Goal: Transaction & Acquisition: Purchase product/service

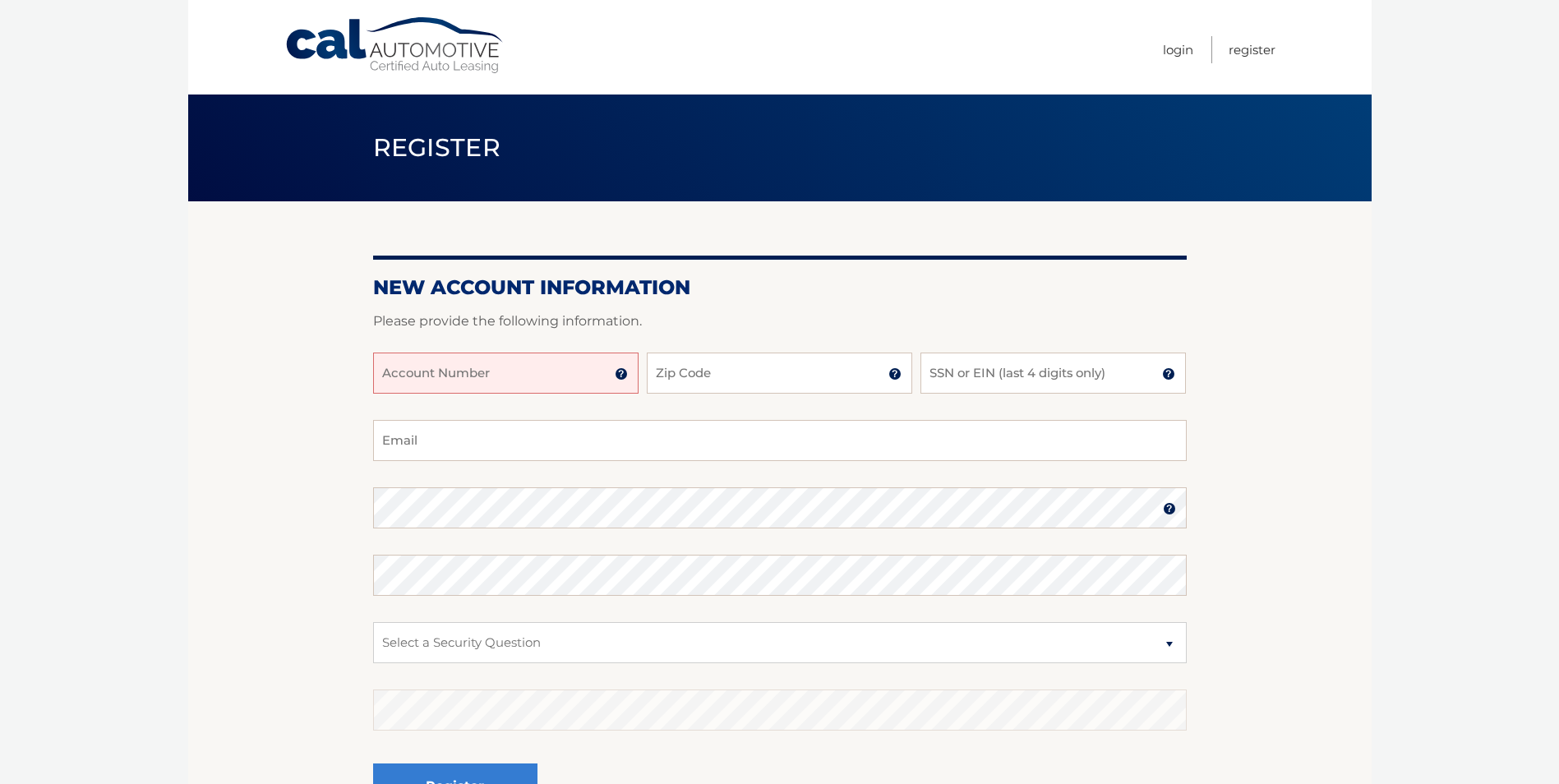
click at [424, 383] on input "Account Number" at bounding box center [506, 373] width 266 height 41
type input "44455986067"
click at [804, 369] on input "Zip Code" at bounding box center [780, 373] width 266 height 41
type input "10552"
click at [922, 446] on input "Email" at bounding box center [780, 441] width 814 height 41
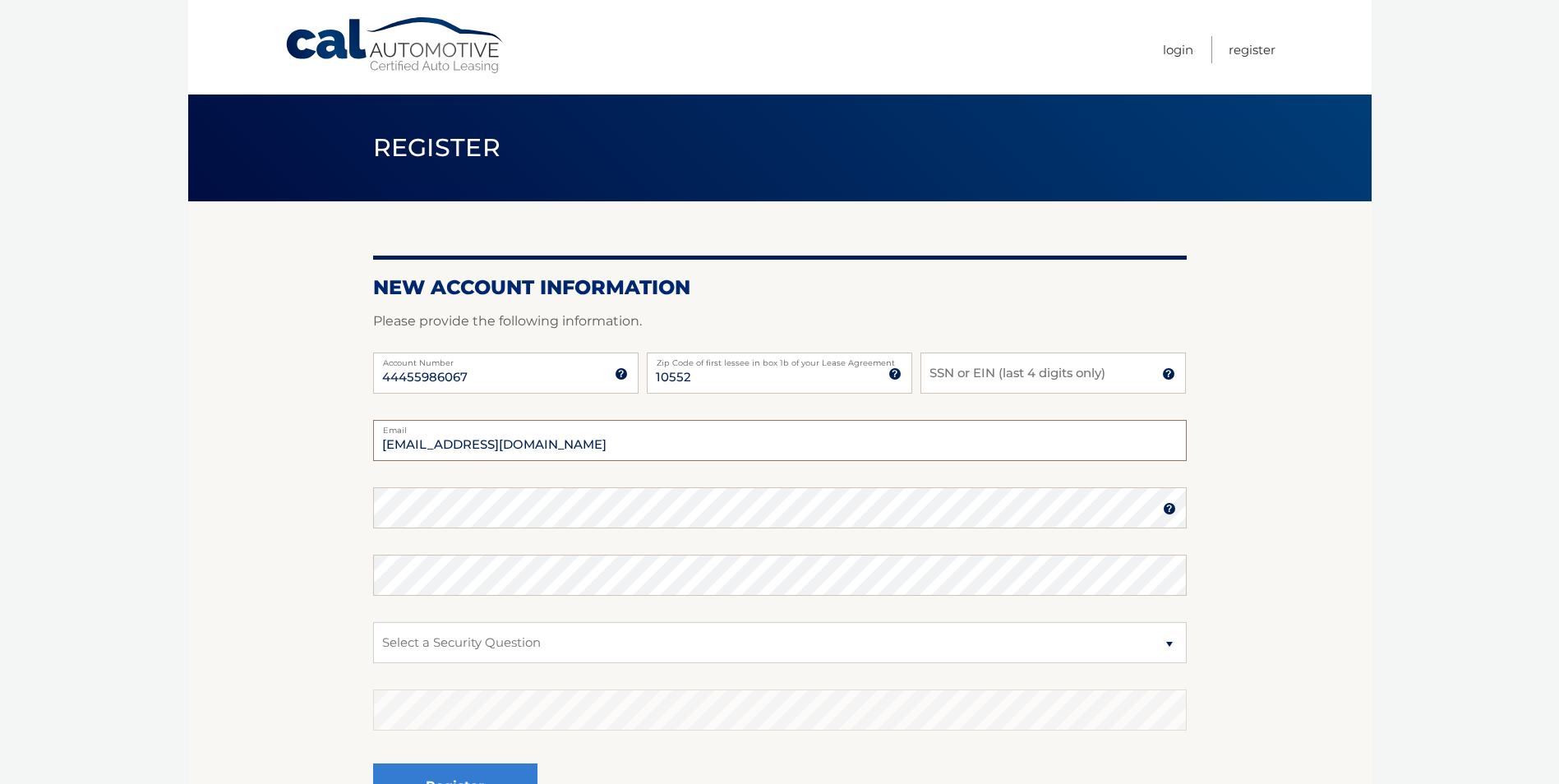
type input "mr.jflores.88@gmail.com"
click at [1019, 380] on input "SSN or EIN (last 4 digits only)" at bounding box center [1053, 373] width 266 height 41
type input "6905"
click at [1168, 566] on label "Confirm Password" at bounding box center [780, 561] width 814 height 13
click at [464, 651] on select "Select a Security Question What was the name of your elementary school? What is…" at bounding box center [780, 643] width 814 height 41
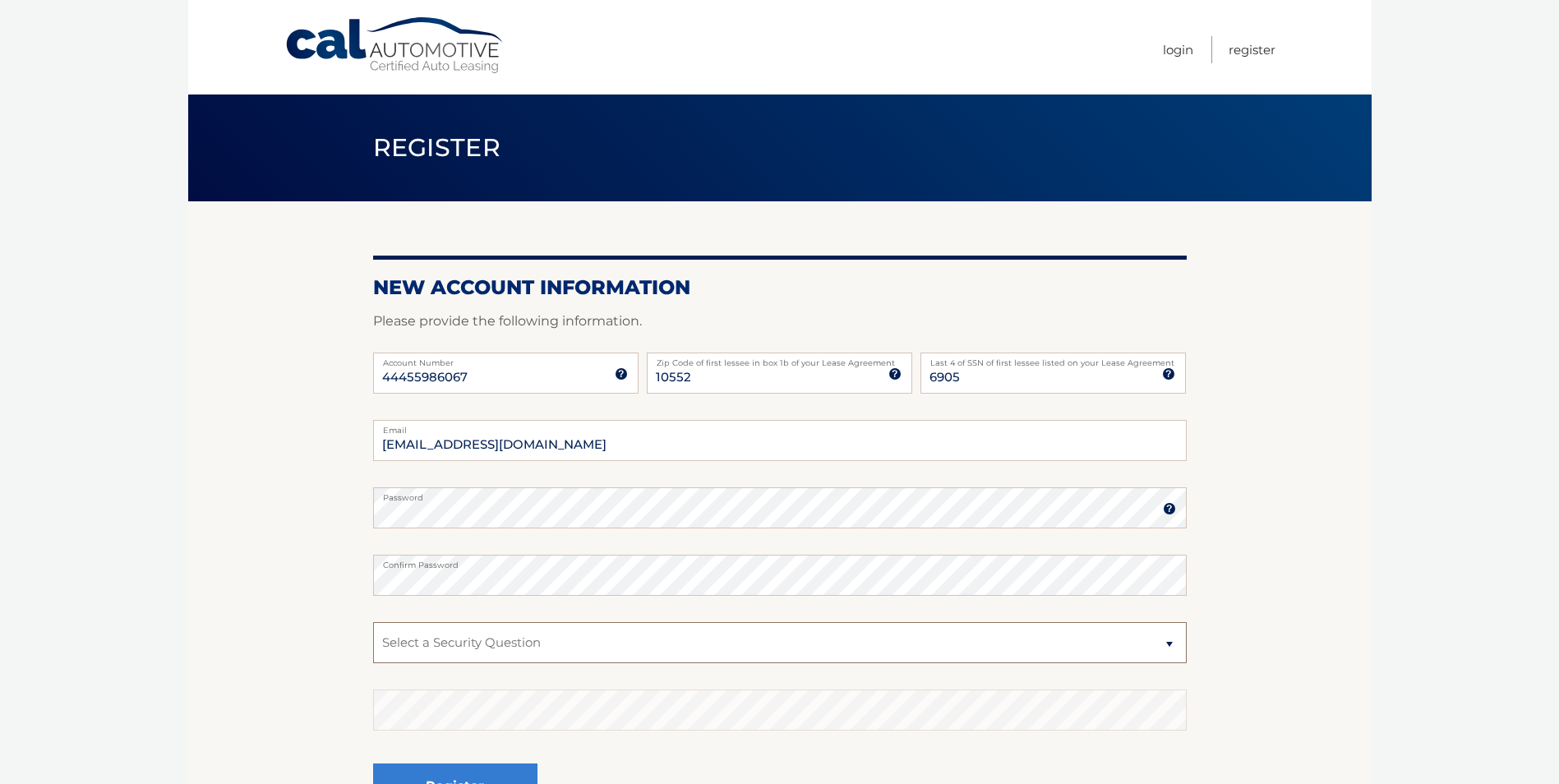
select select "2"
click at [373, 622] on select "Select a Security Question What was the name of your elementary school? What is…" at bounding box center [780, 643] width 814 height 41
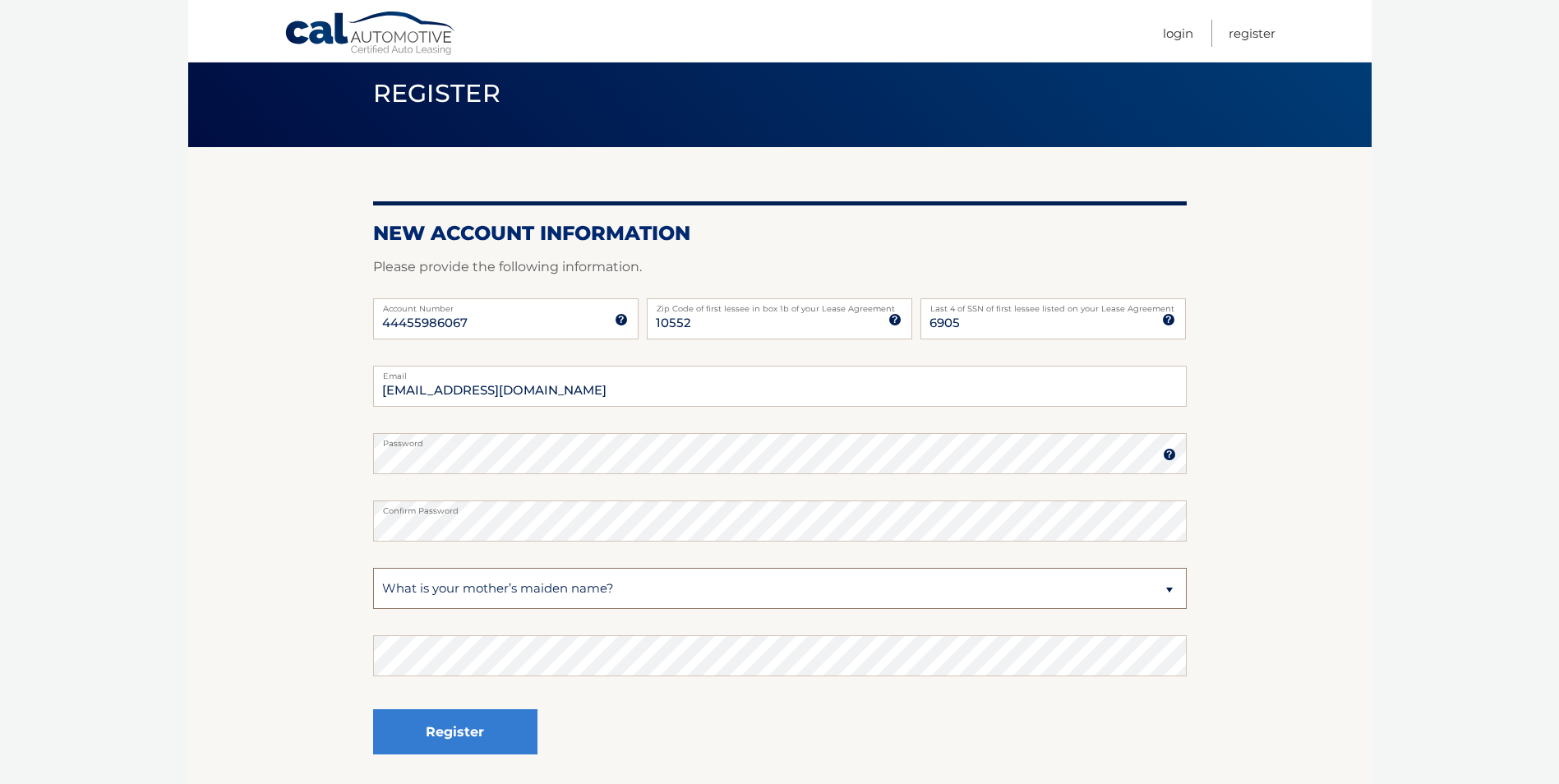
scroll to position [83, 0]
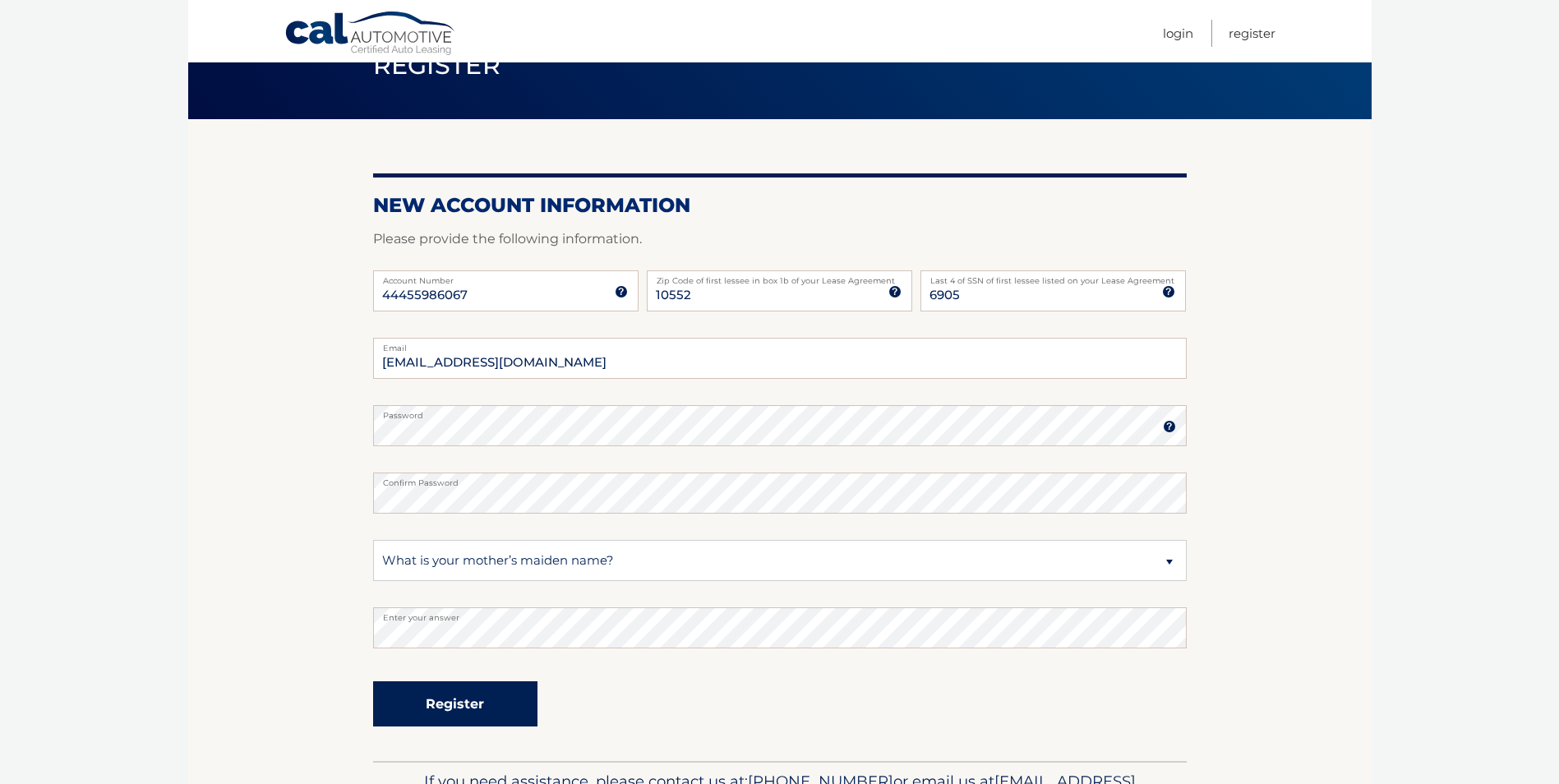
click at [474, 711] on button "Register" at bounding box center [455, 703] width 164 height 45
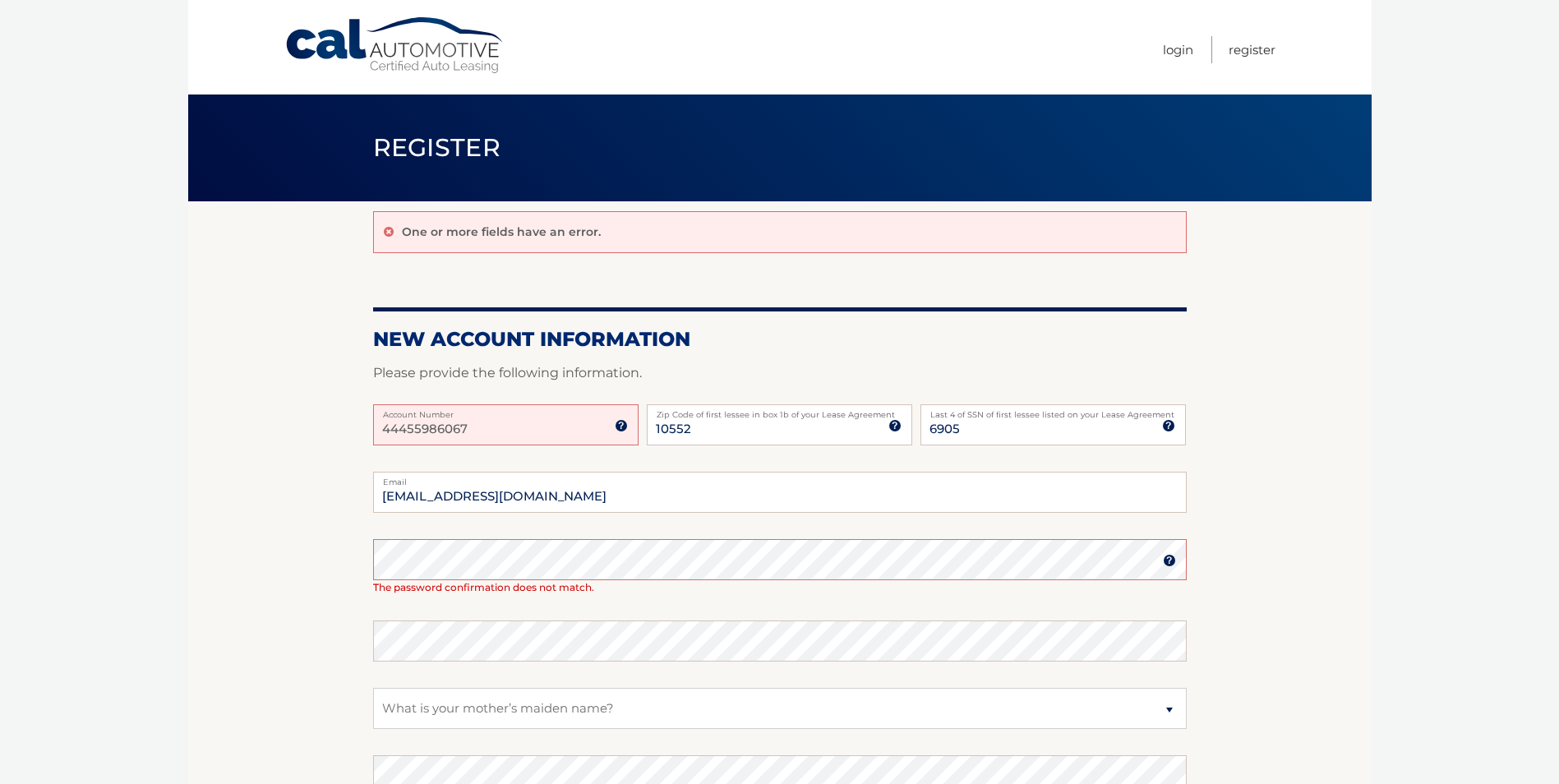
click at [335, 556] on section "One or more fields have an error. New Account Information Please provide the fo…" at bounding box center [780, 555] width 1183 height 707
click at [303, 612] on section "One or more fields have an error. New Account Information Please provide the fo…" at bounding box center [780, 555] width 1183 height 707
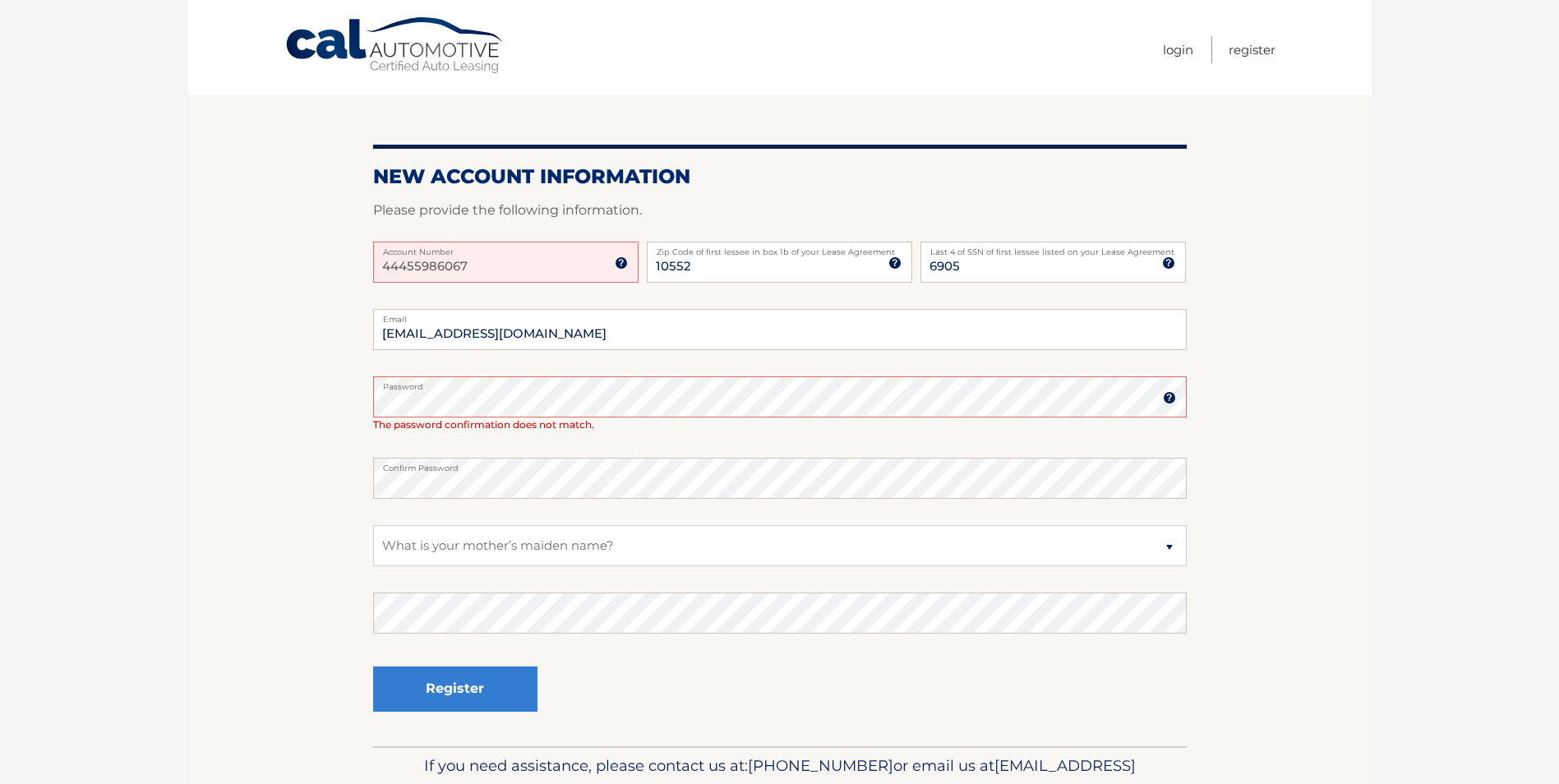
scroll to position [164, 0]
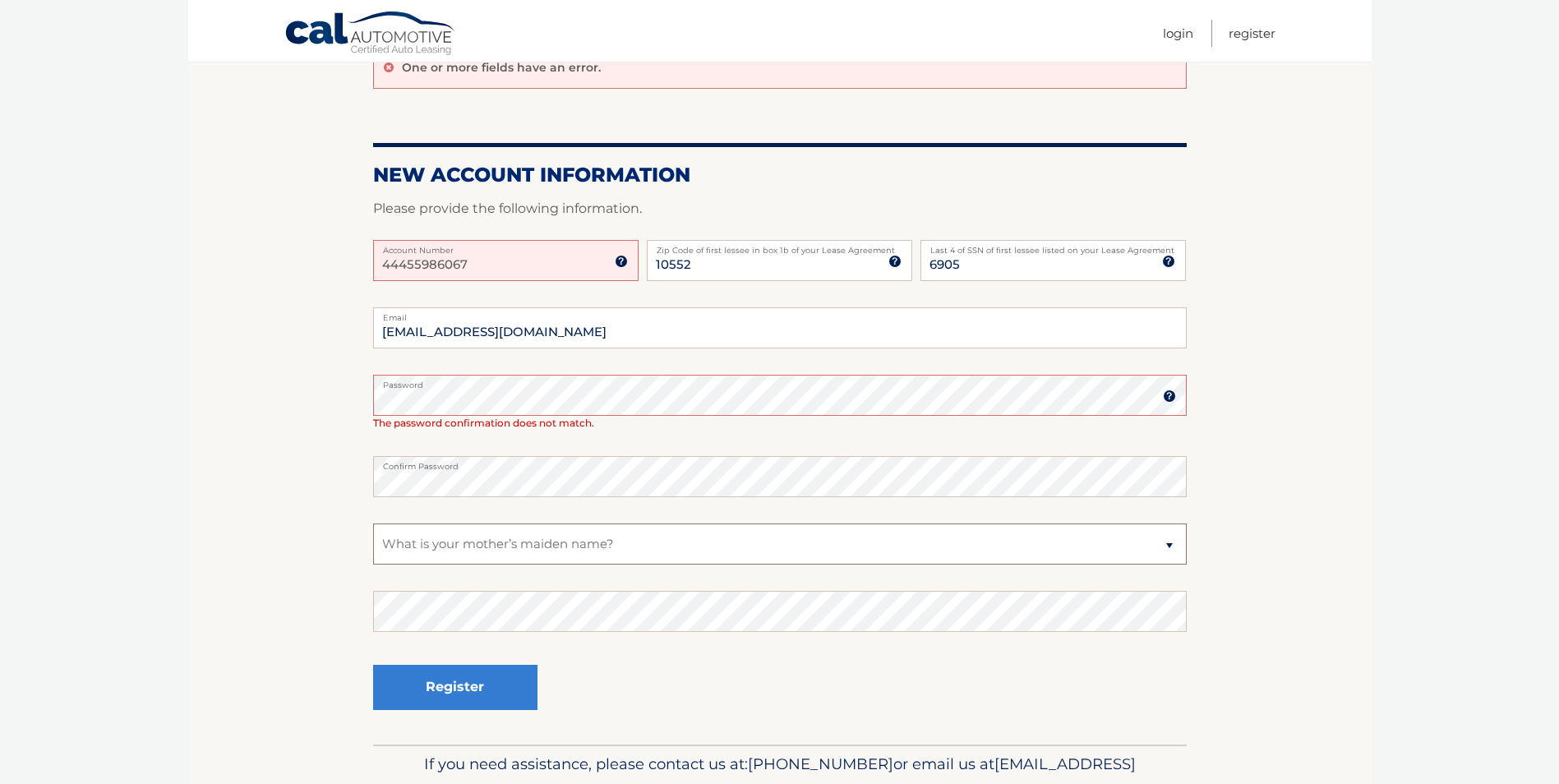
click at [442, 545] on select "Select a Security Question What was the name of your elementary school? What is…" at bounding box center [780, 544] width 814 height 41
click at [373, 523] on select "Select a Security Question What was the name of your elementary school? What is…" at bounding box center [780, 544] width 814 height 41
click at [480, 681] on button "Register" at bounding box center [455, 687] width 164 height 45
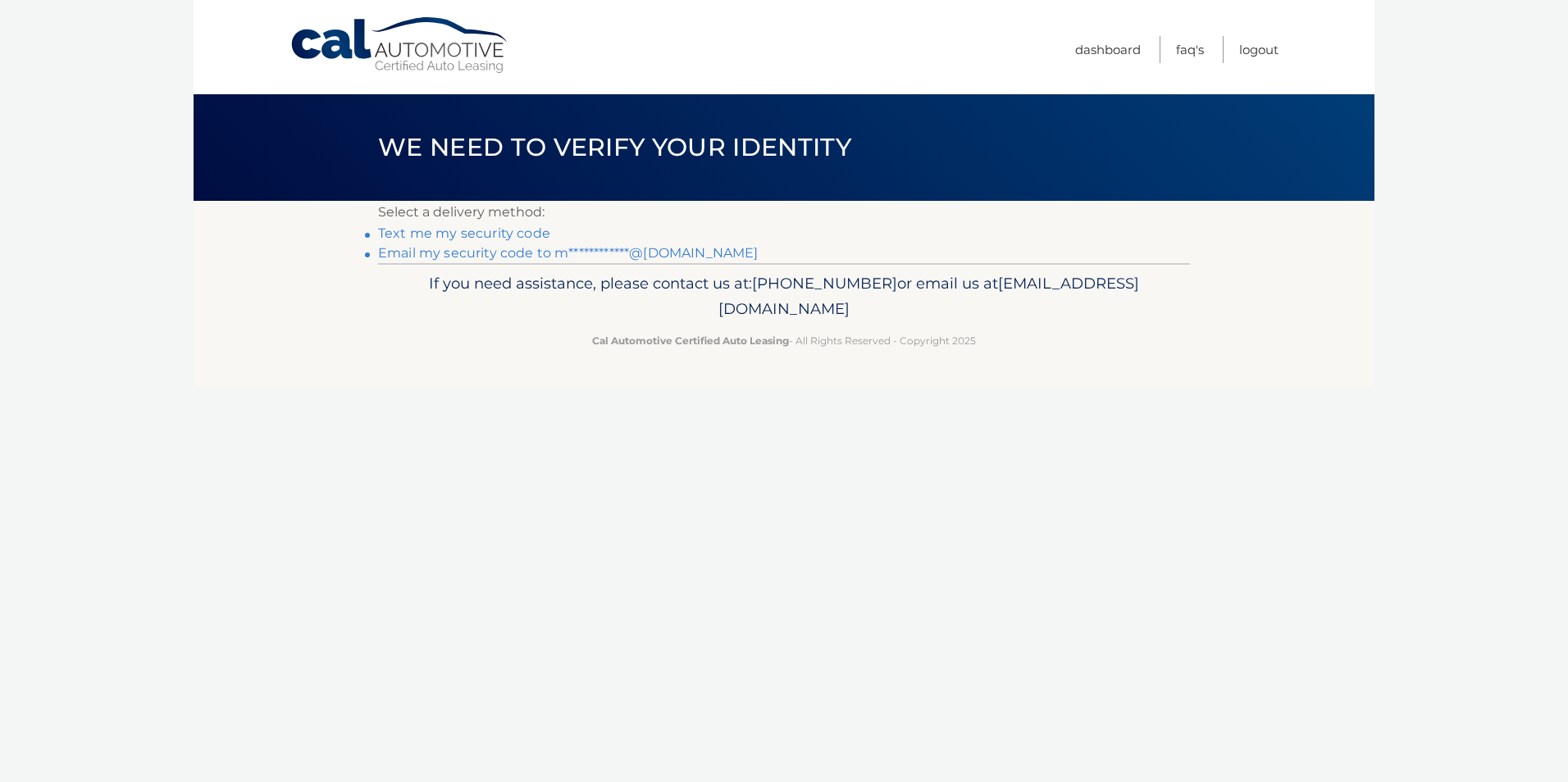
click at [476, 255] on link "**********" at bounding box center [567, 253] width 380 height 16
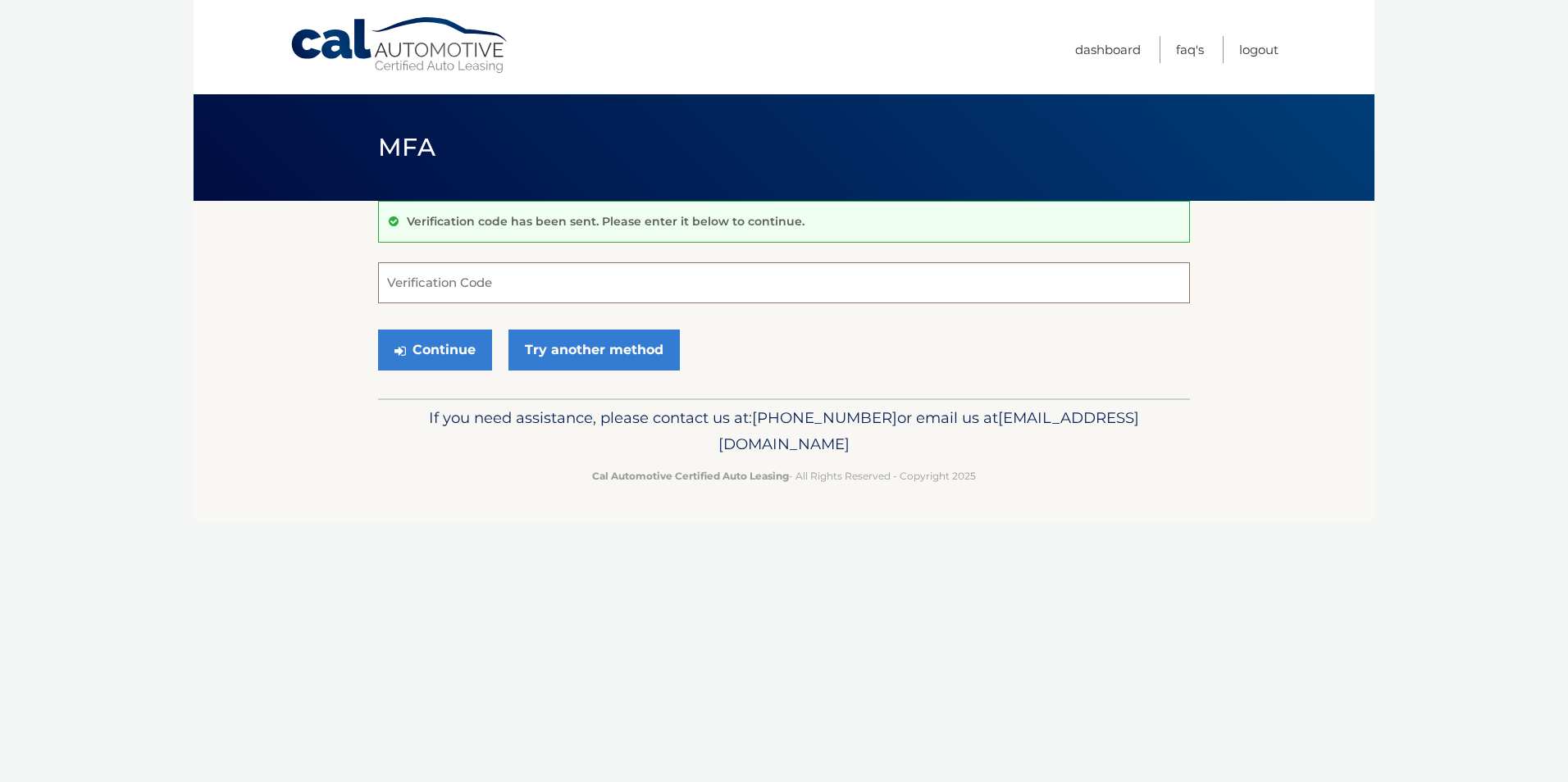
click at [525, 284] on input "Verification Code" at bounding box center [784, 283] width 812 height 41
type input "520024"
click at [431, 350] on button "Continue" at bounding box center [435, 350] width 114 height 41
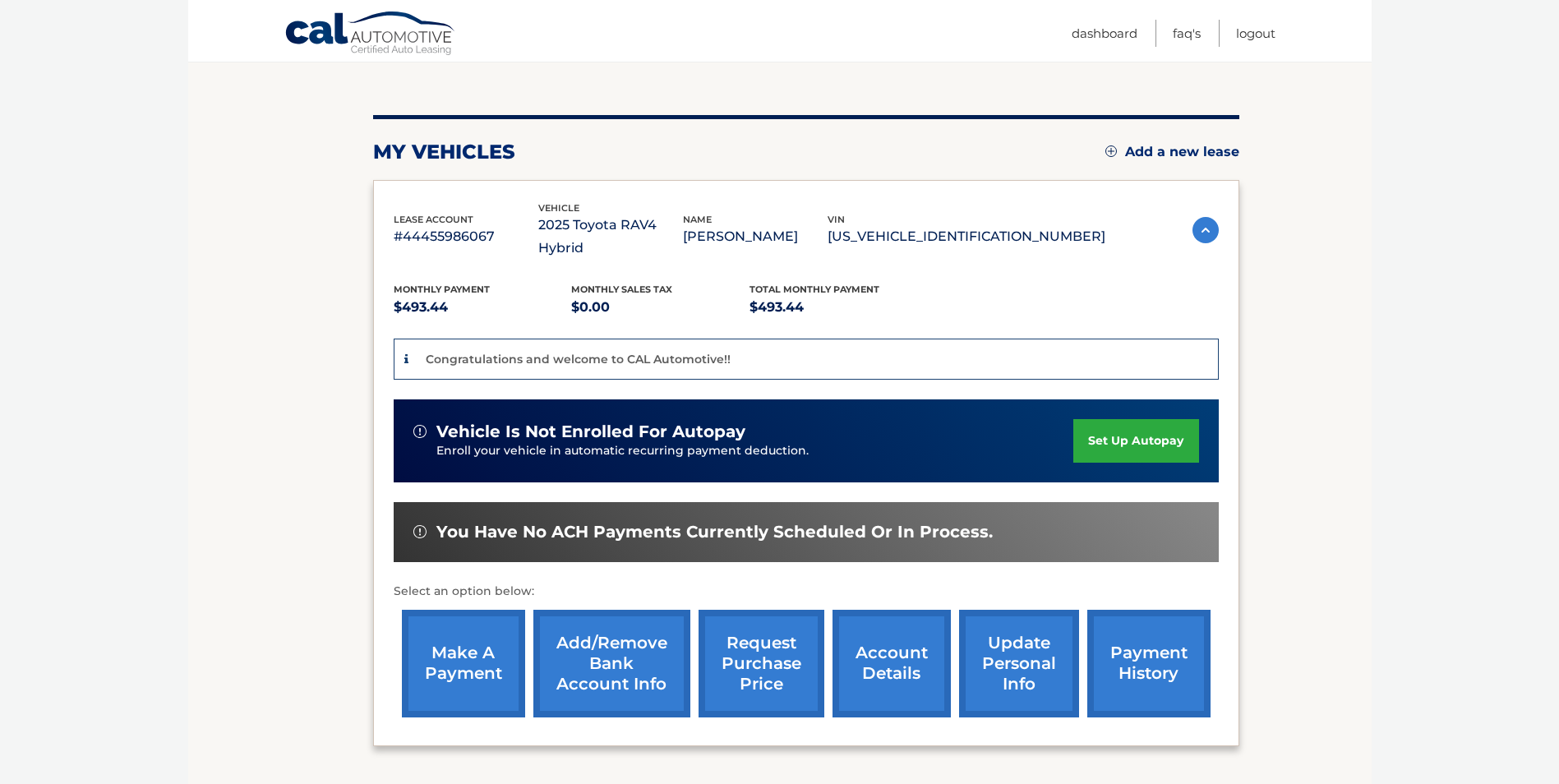
scroll to position [164, 0]
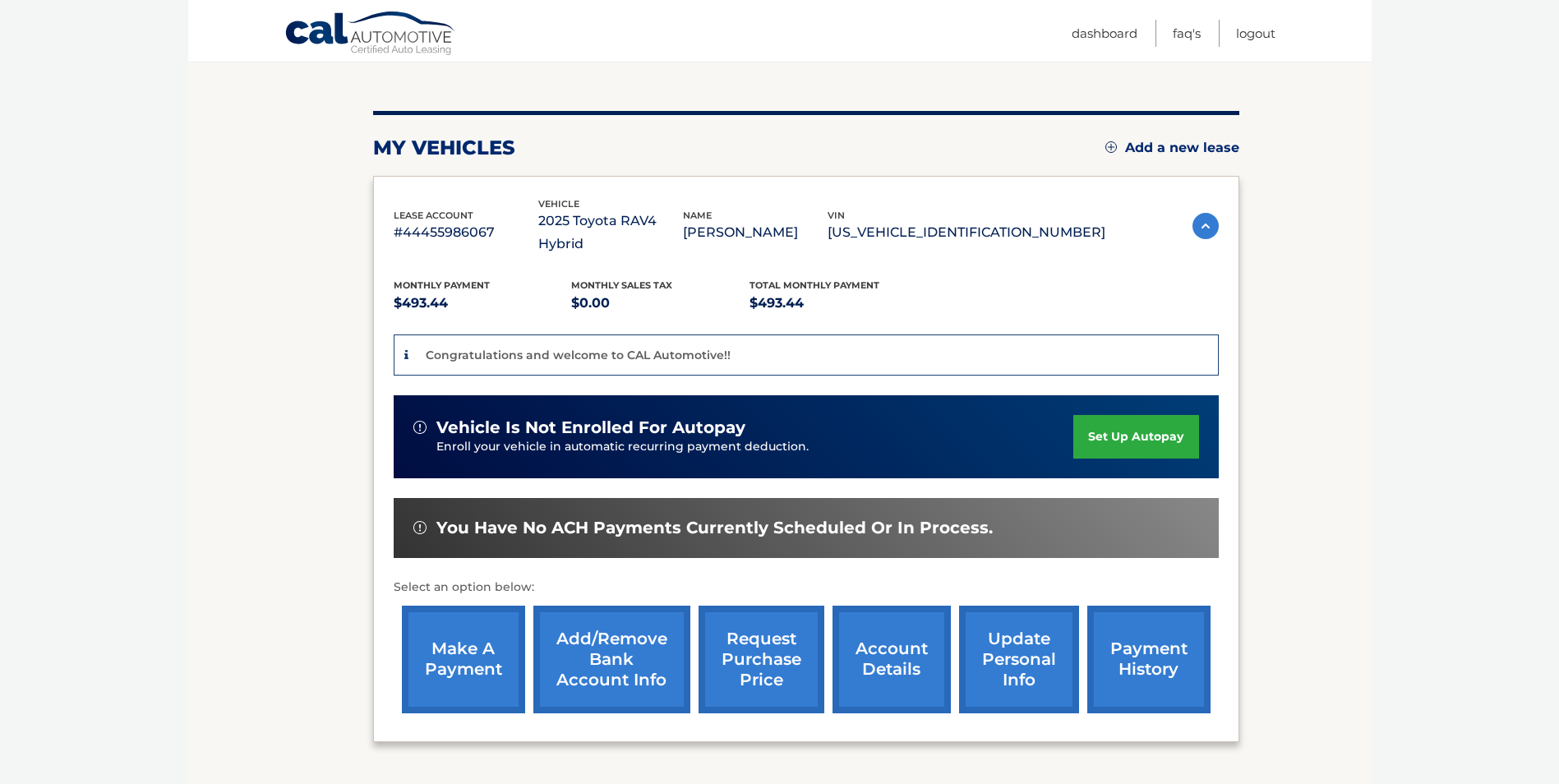
click at [1155, 417] on link "set up autopay" at bounding box center [1135, 437] width 125 height 44
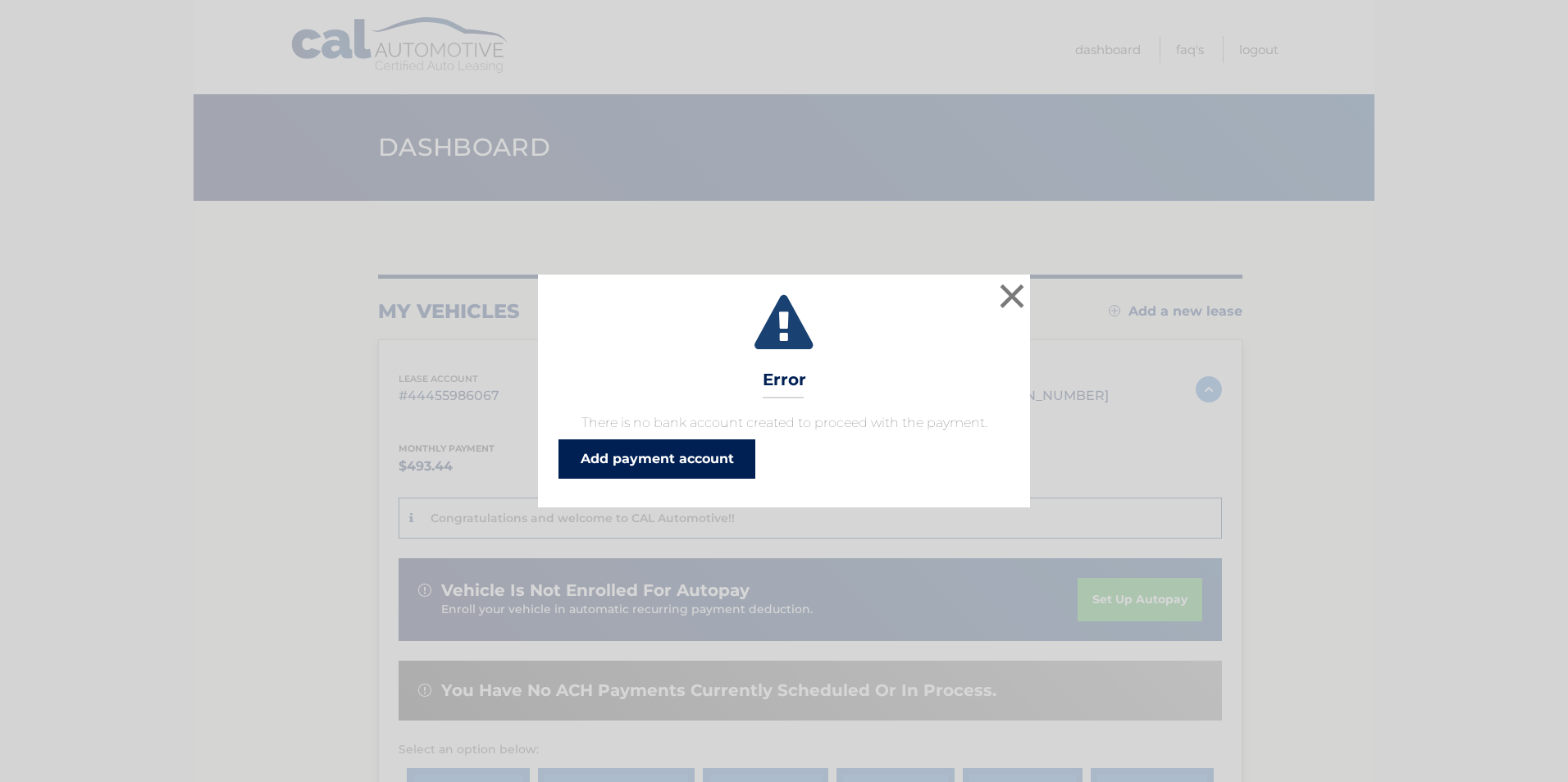
click at [705, 449] on link "Add payment account" at bounding box center [656, 459] width 197 height 40
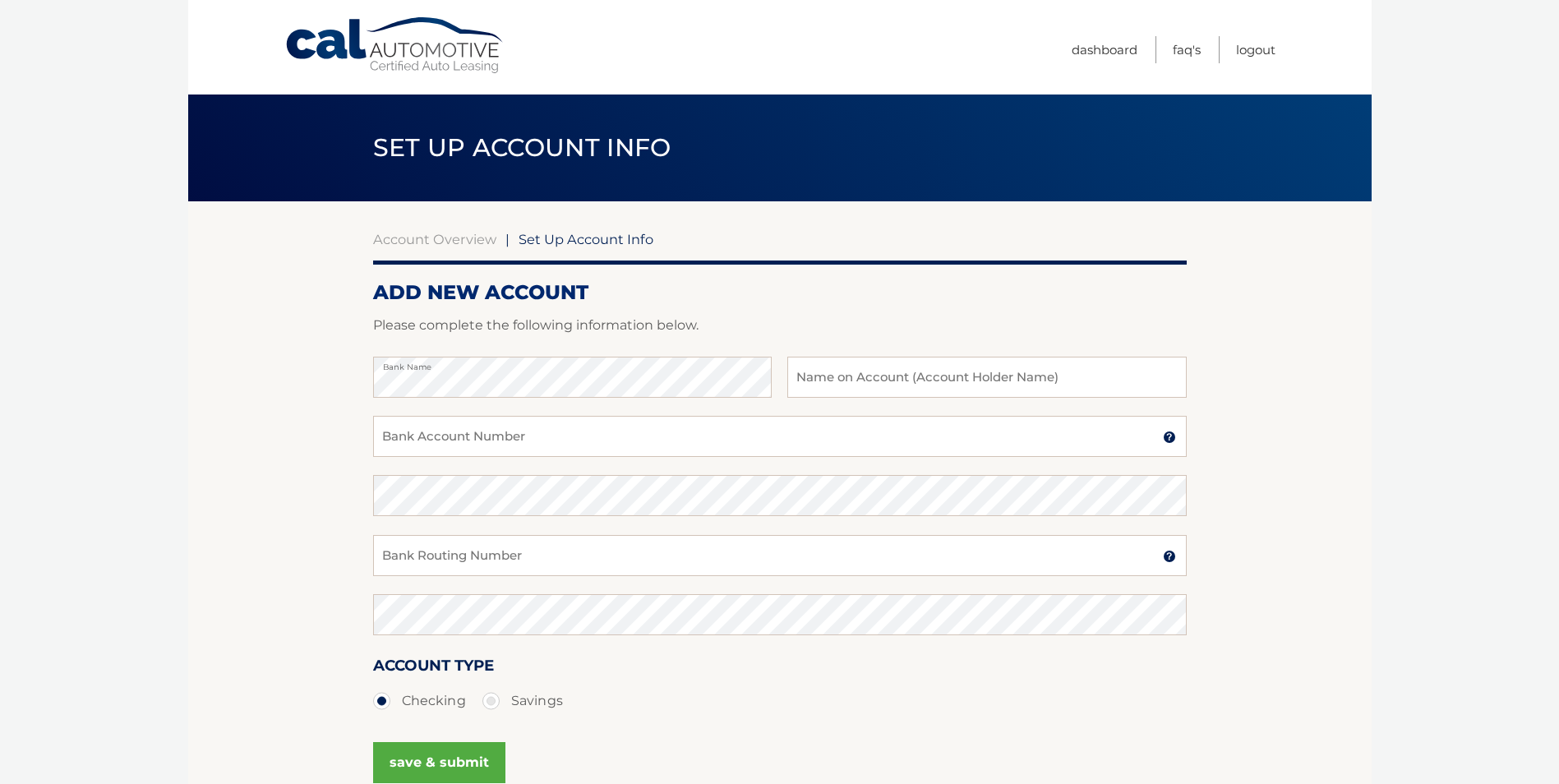
click at [465, 242] on link "Account Overview" at bounding box center [434, 239] width 123 height 17
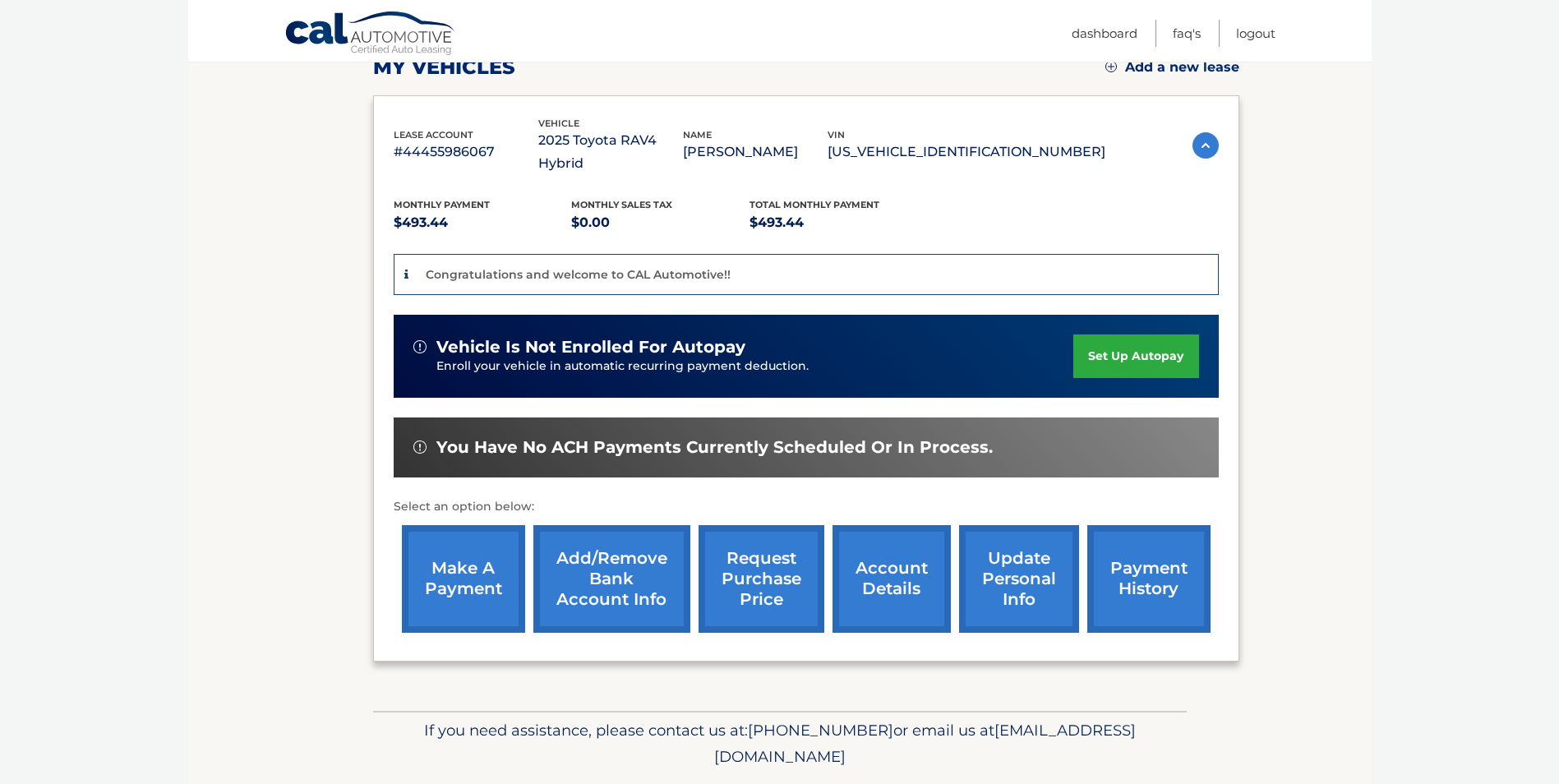
scroll to position [247, 0]
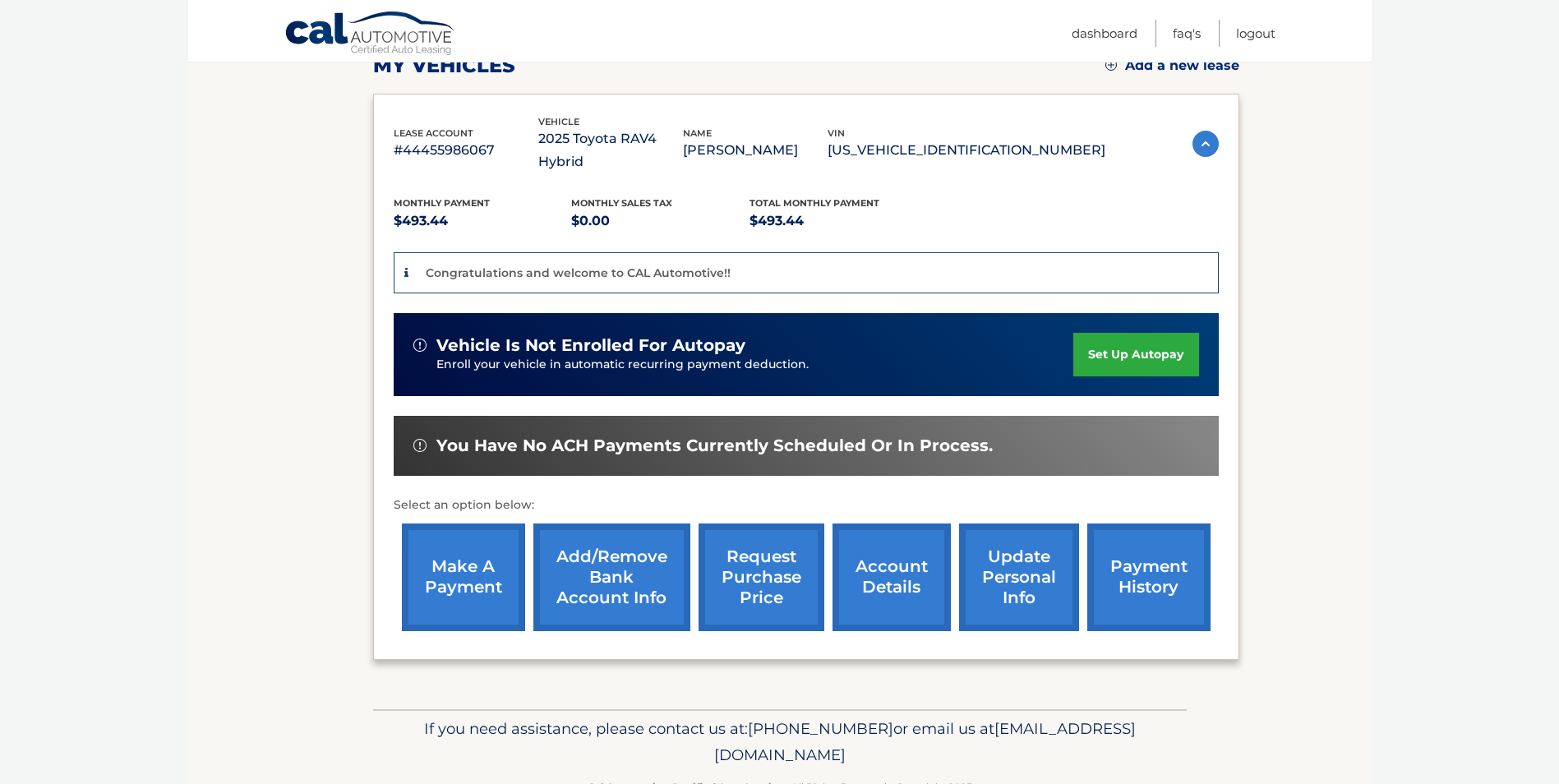
click at [440, 532] on link "make a payment" at bounding box center [463, 577] width 123 height 107
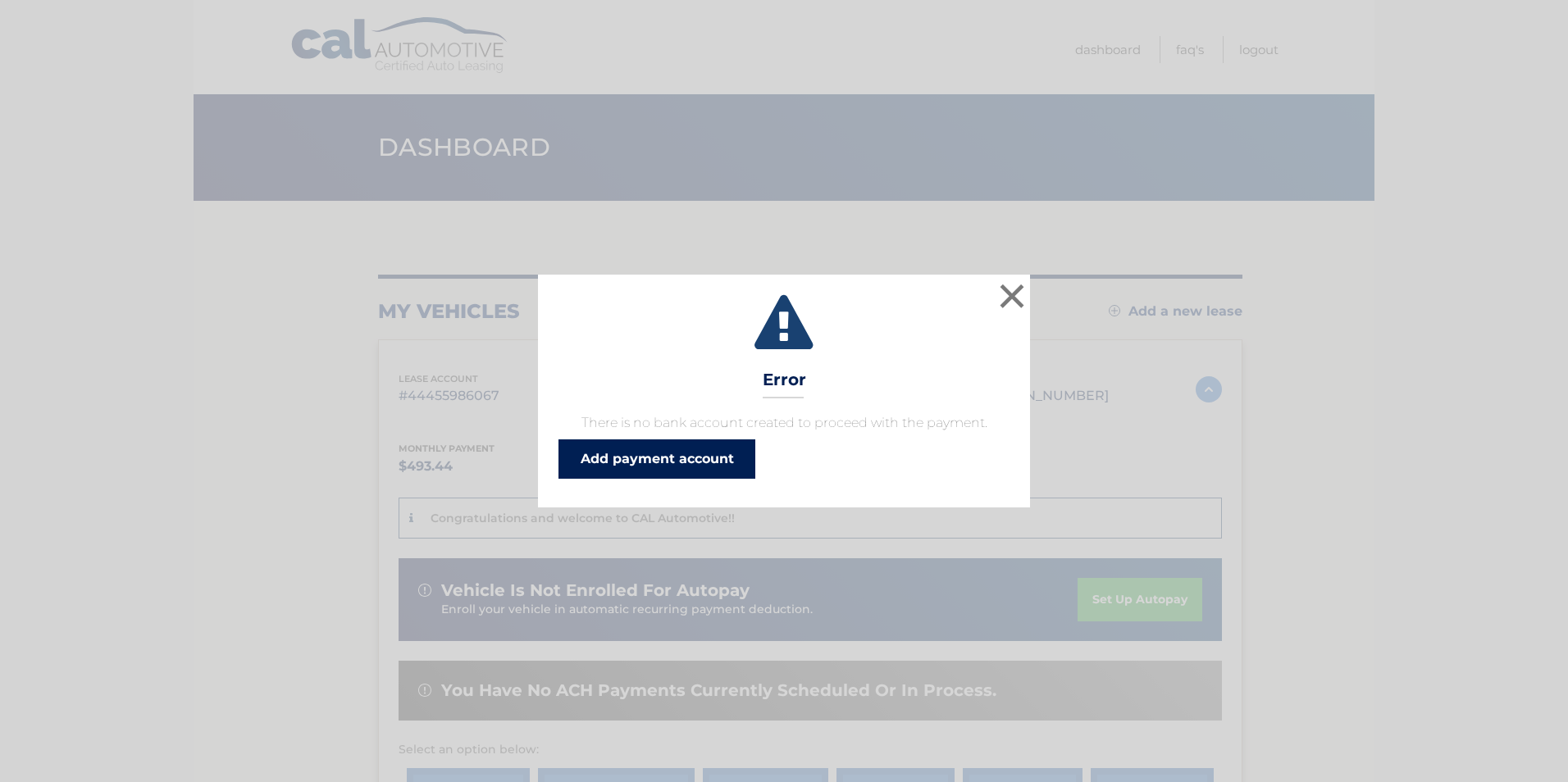
click at [701, 459] on link "Add payment account" at bounding box center [656, 459] width 197 height 40
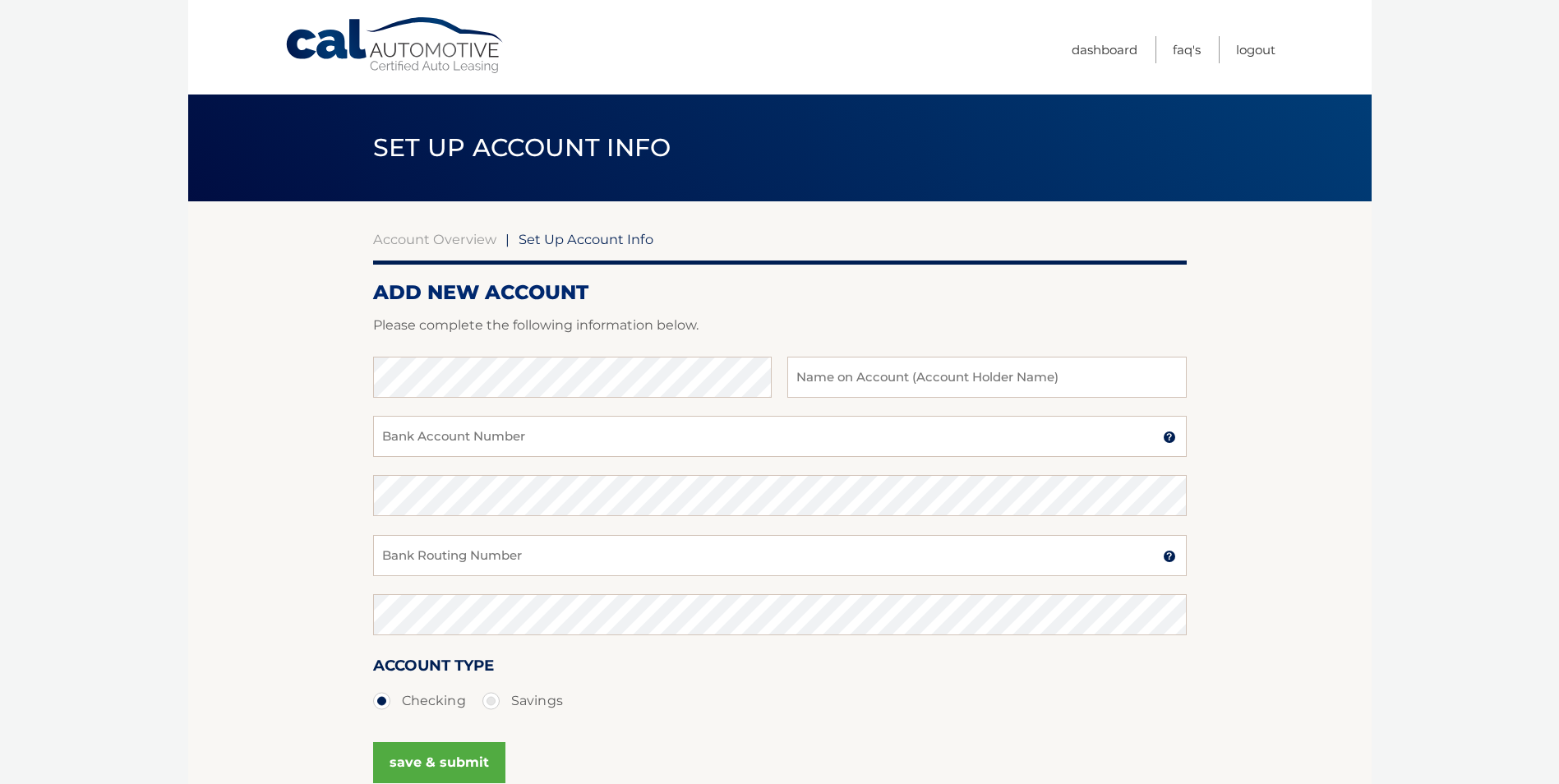
click at [447, 243] on link "Account Overview" at bounding box center [434, 239] width 123 height 17
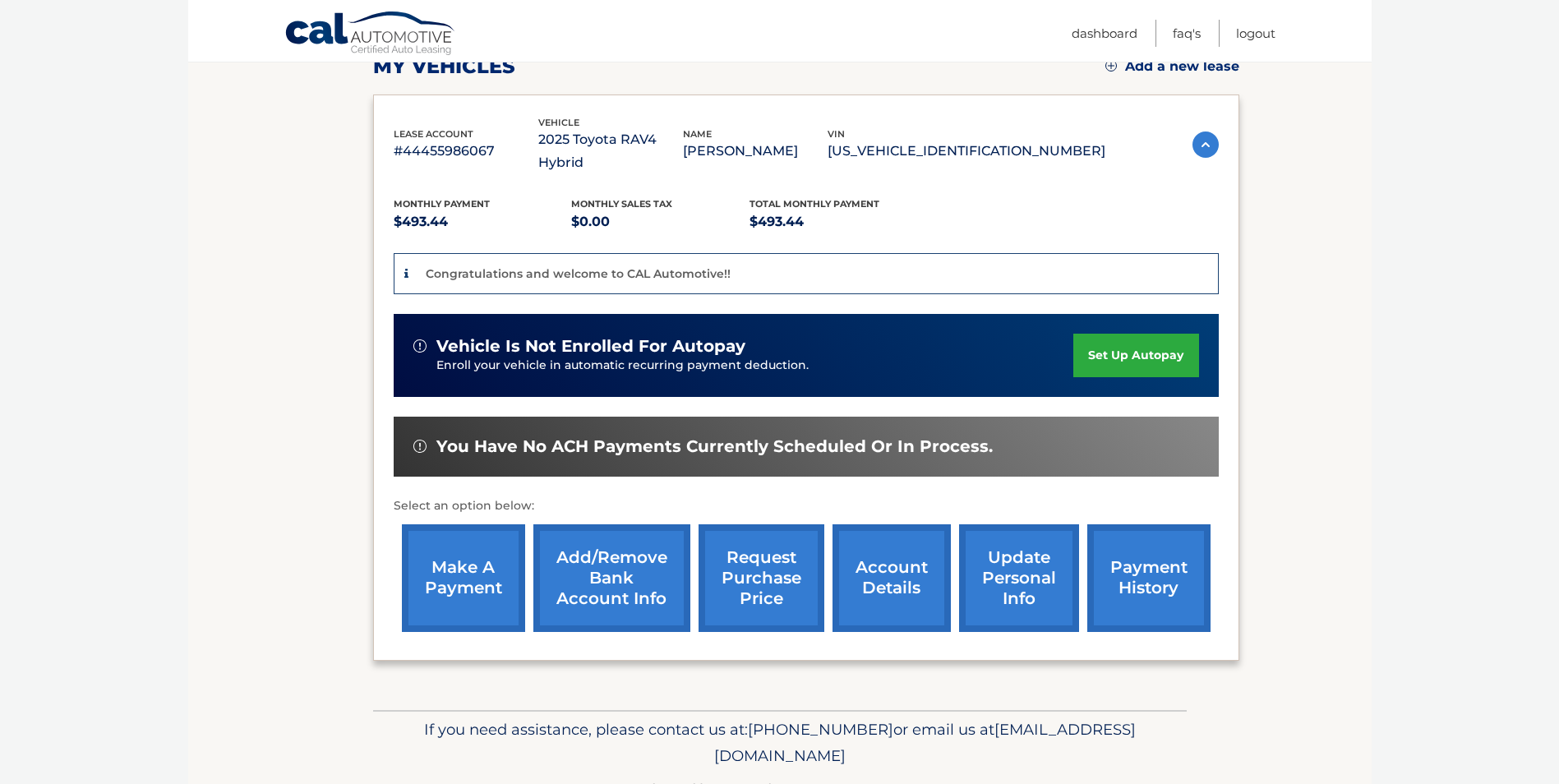
scroll to position [274, 0]
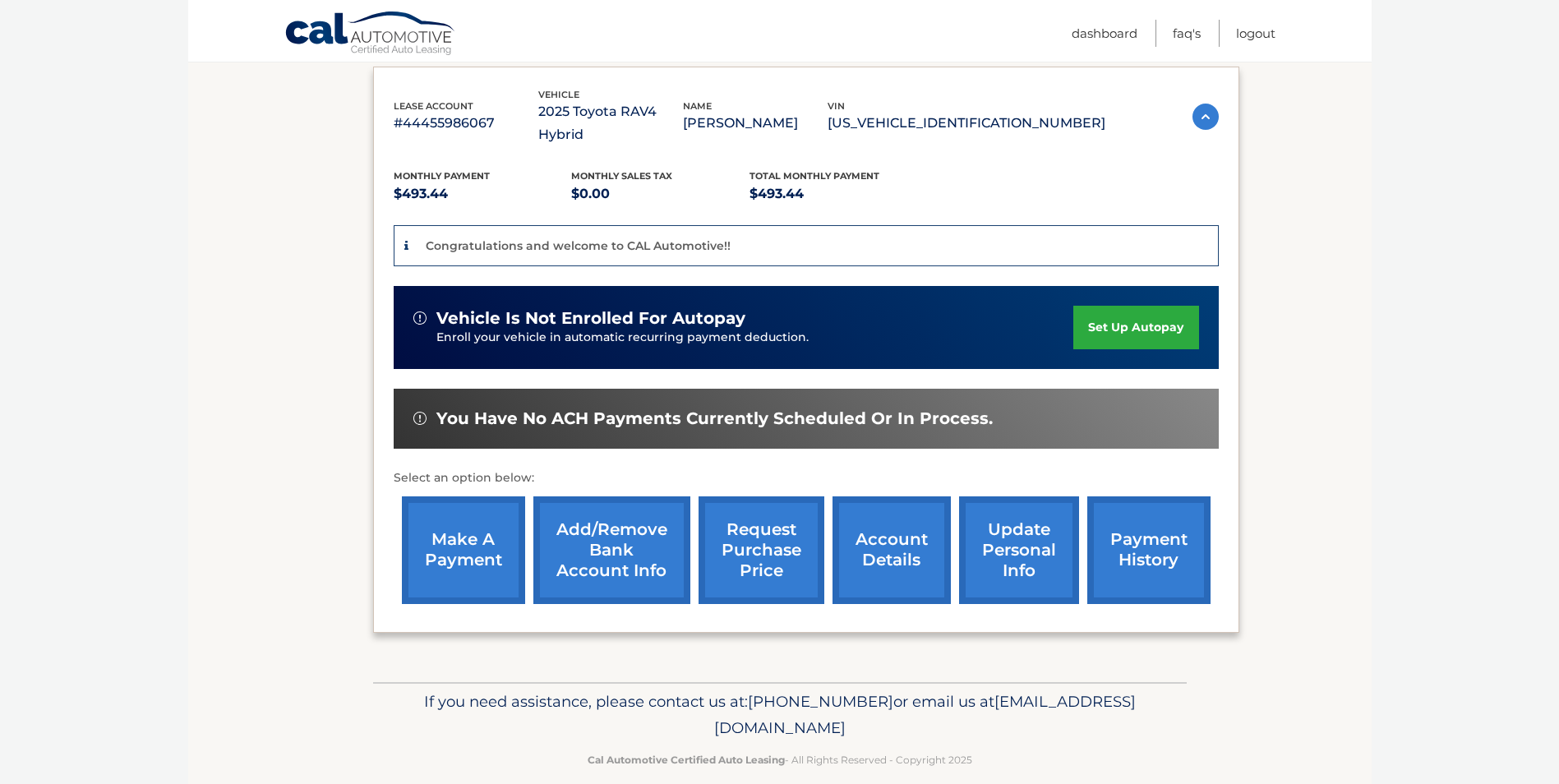
click at [478, 543] on link "make a payment" at bounding box center [463, 550] width 123 height 107
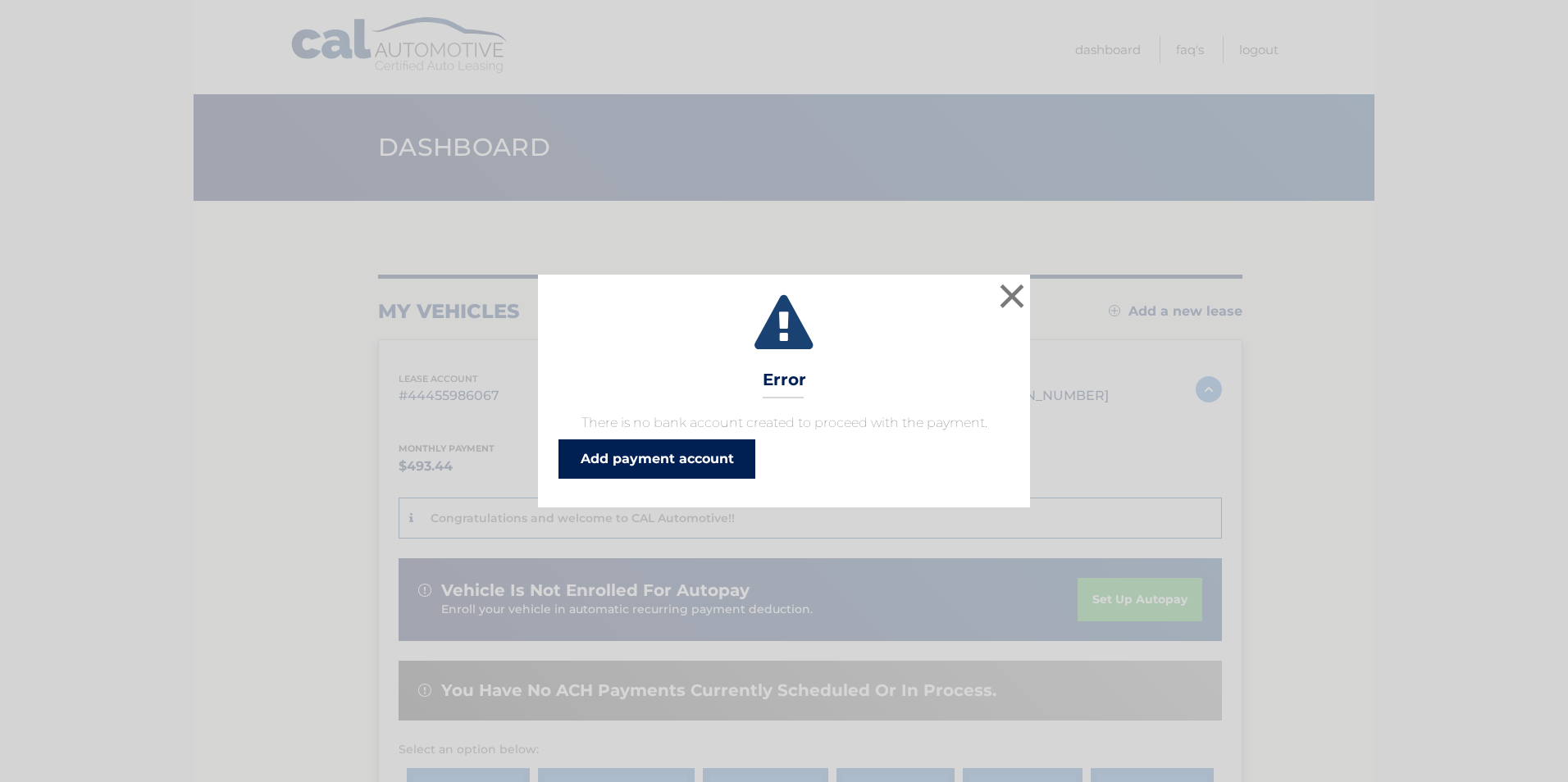
click at [655, 456] on link "Add payment account" at bounding box center [656, 459] width 197 height 40
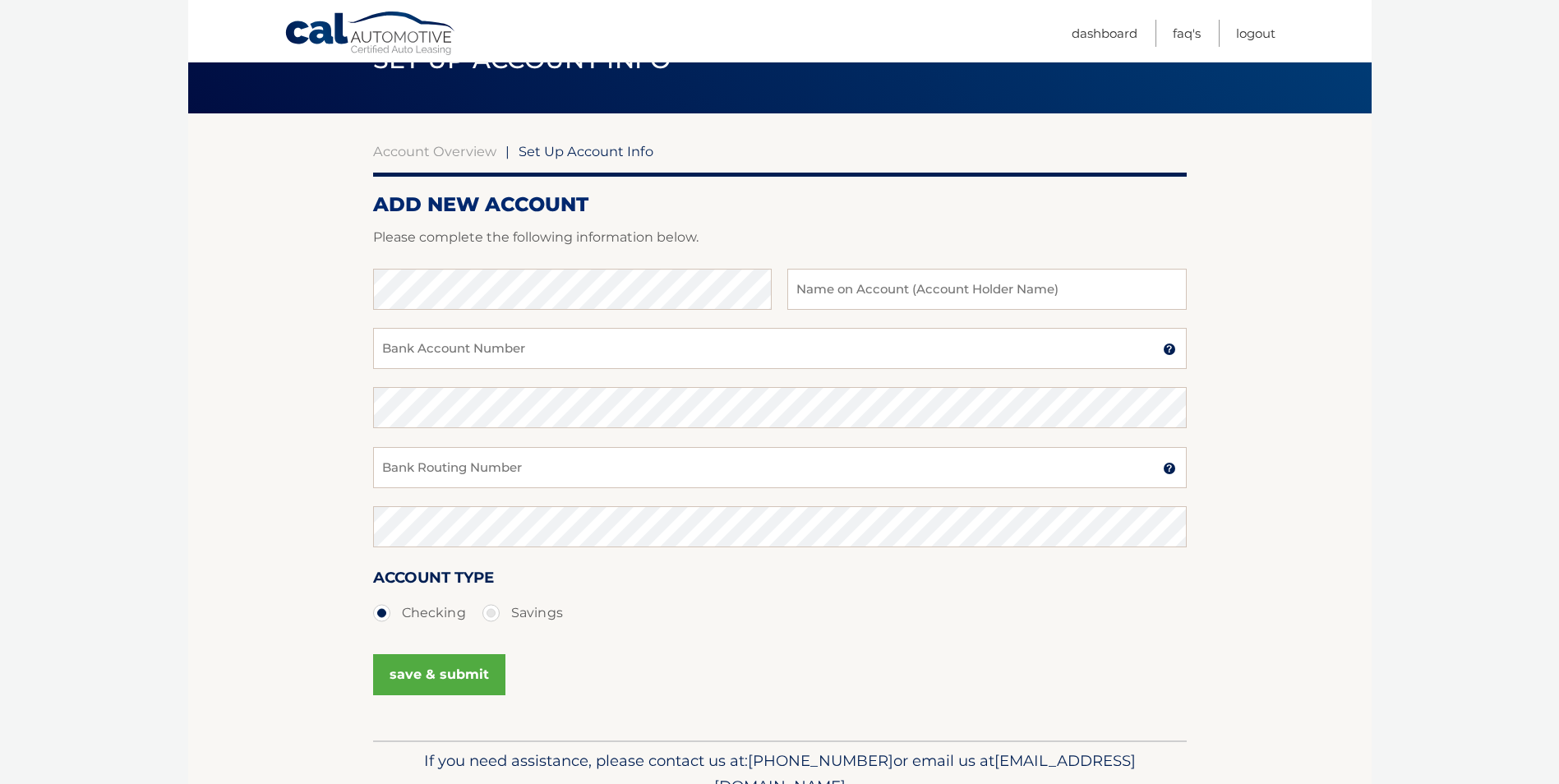
scroll to position [87, 0]
type input "[PERSON_NAME]"
click at [462, 335] on input "Bank Account Number" at bounding box center [780, 349] width 814 height 41
type input "362701015782"
click at [436, 458] on input "Bank Routing Number" at bounding box center [780, 469] width 814 height 41
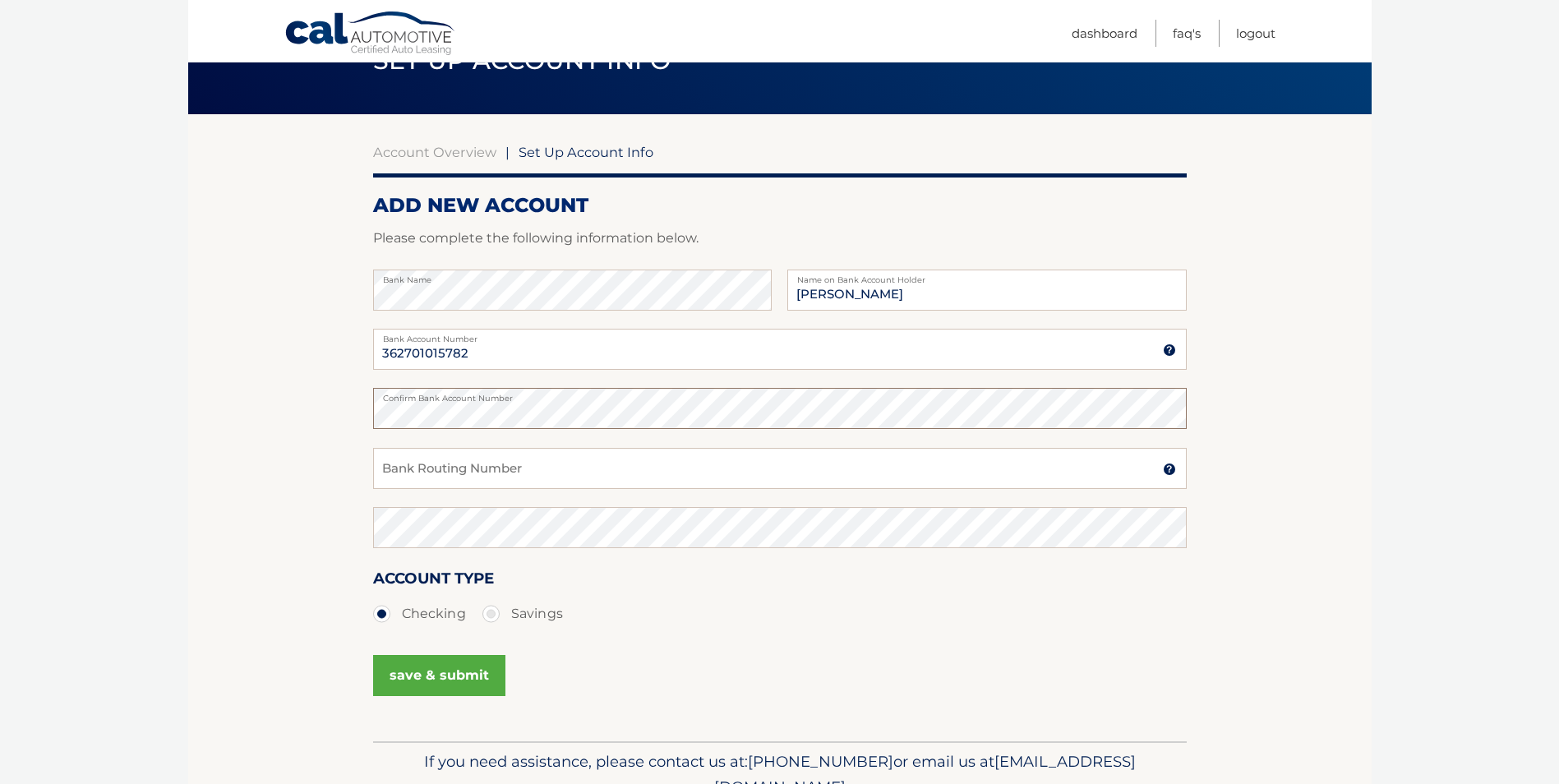
click at [357, 401] on section "Account Overview | Set Up Account Info ADD NEW ACCOUNT Please complete the foll…" at bounding box center [780, 427] width 1183 height 627
click at [434, 478] on input "Bank Routing Number" at bounding box center [780, 469] width 814 height 41
type input "031176110"
click at [506, 555] on div "Confirm Bank Routing Number" at bounding box center [780, 536] width 814 height 59
click at [431, 674] on button "save & submit" at bounding box center [439, 676] width 132 height 41
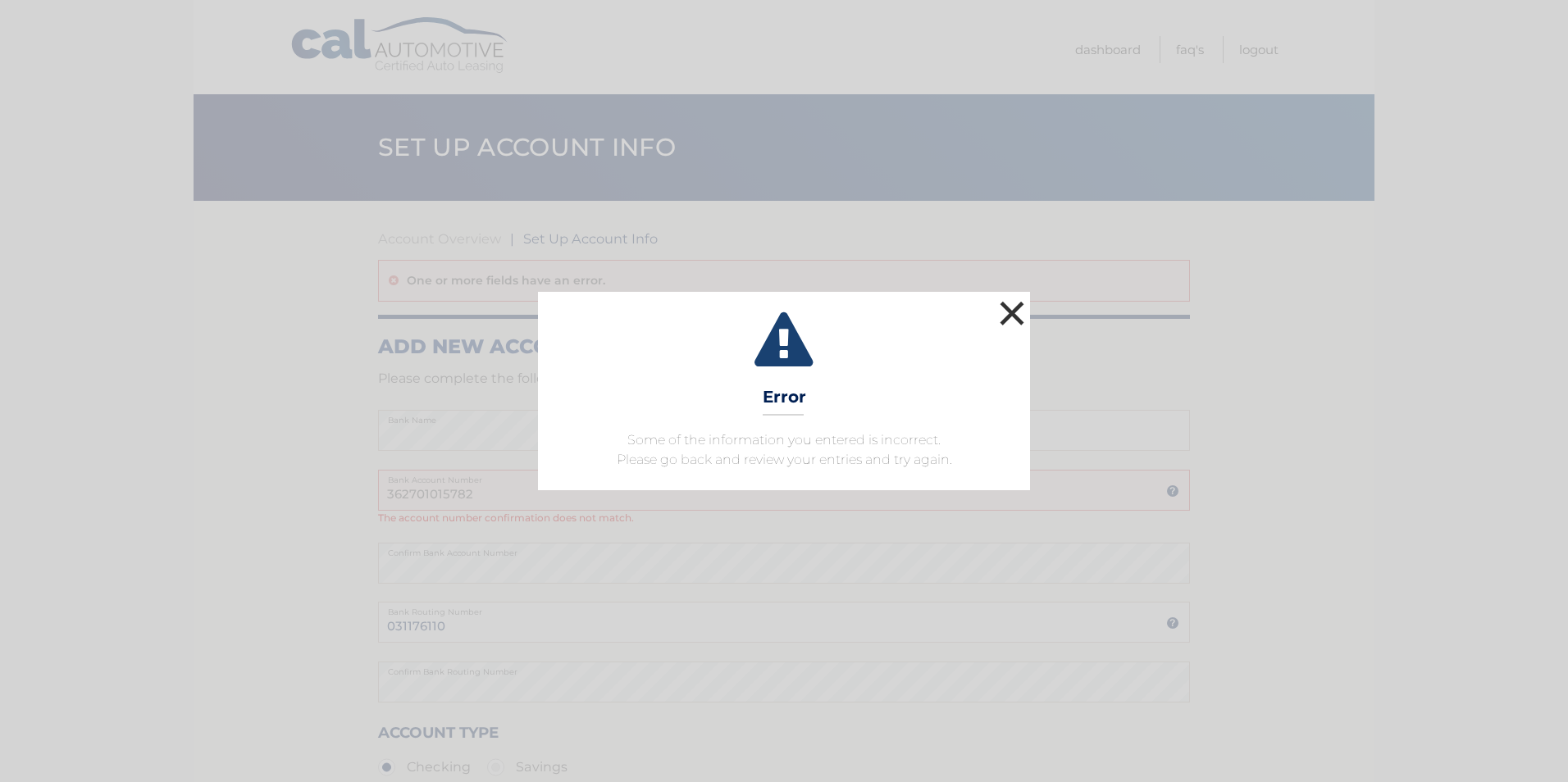
click at [1001, 305] on button "×" at bounding box center [1012, 313] width 33 height 33
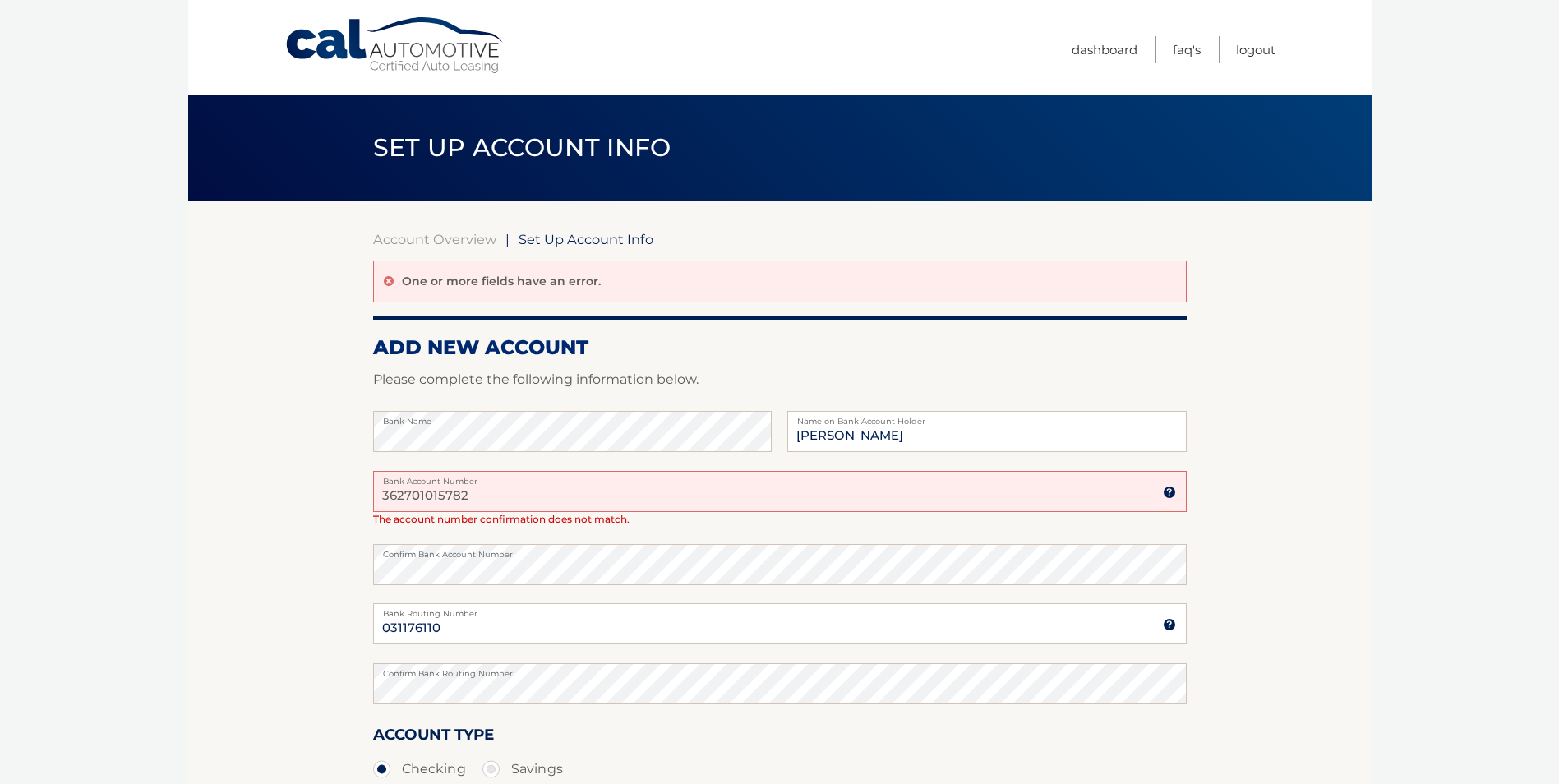
drag, startPoint x: 494, startPoint y: 495, endPoint x: 357, endPoint y: 481, distance: 137.7
click at [366, 484] on section "Account Overview | Set Up Account Info One or more fields have an error. ADD NE…" at bounding box center [780, 549] width 1183 height 696
type input "36271015782"
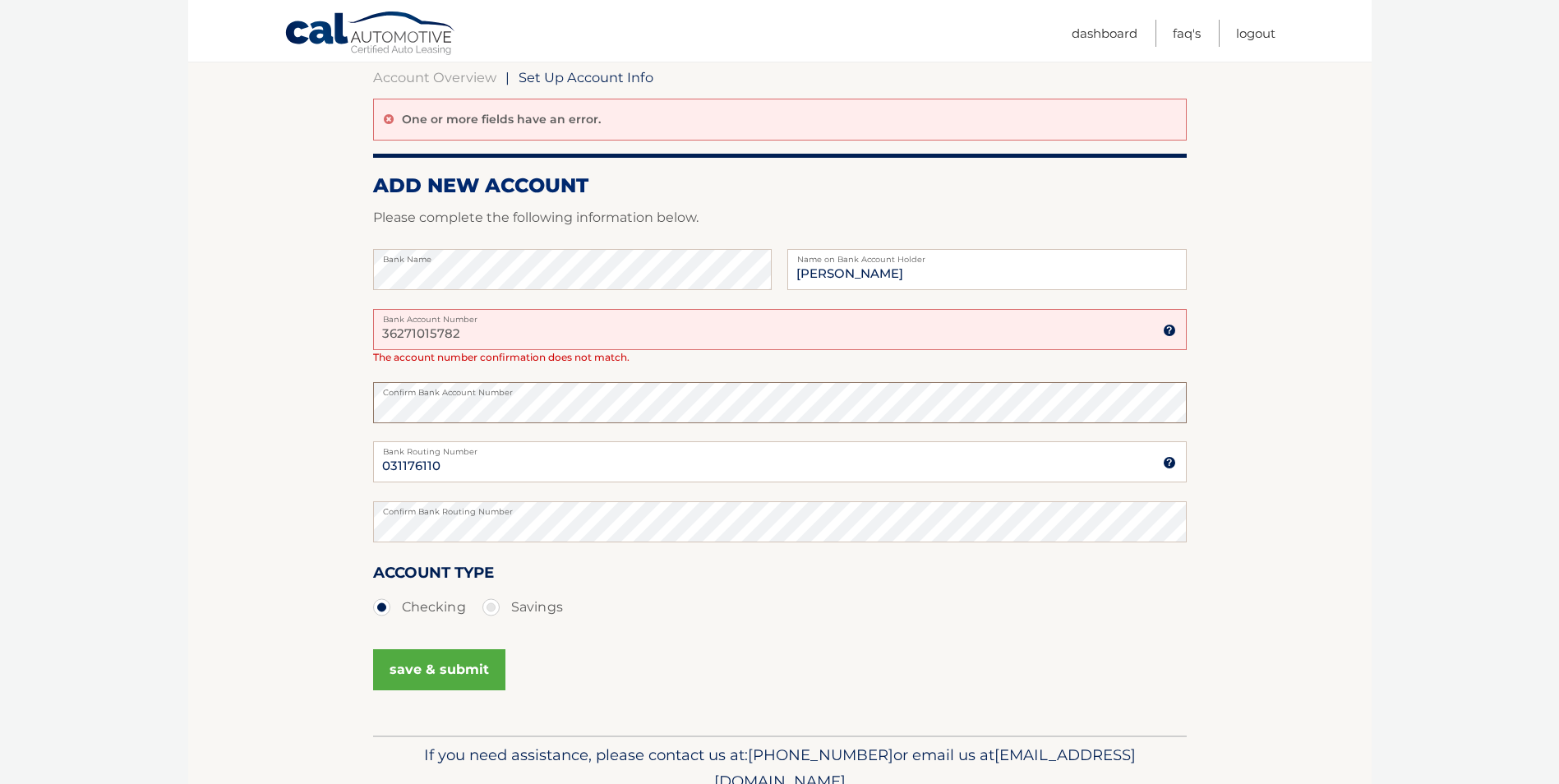
scroll to position [164, 0]
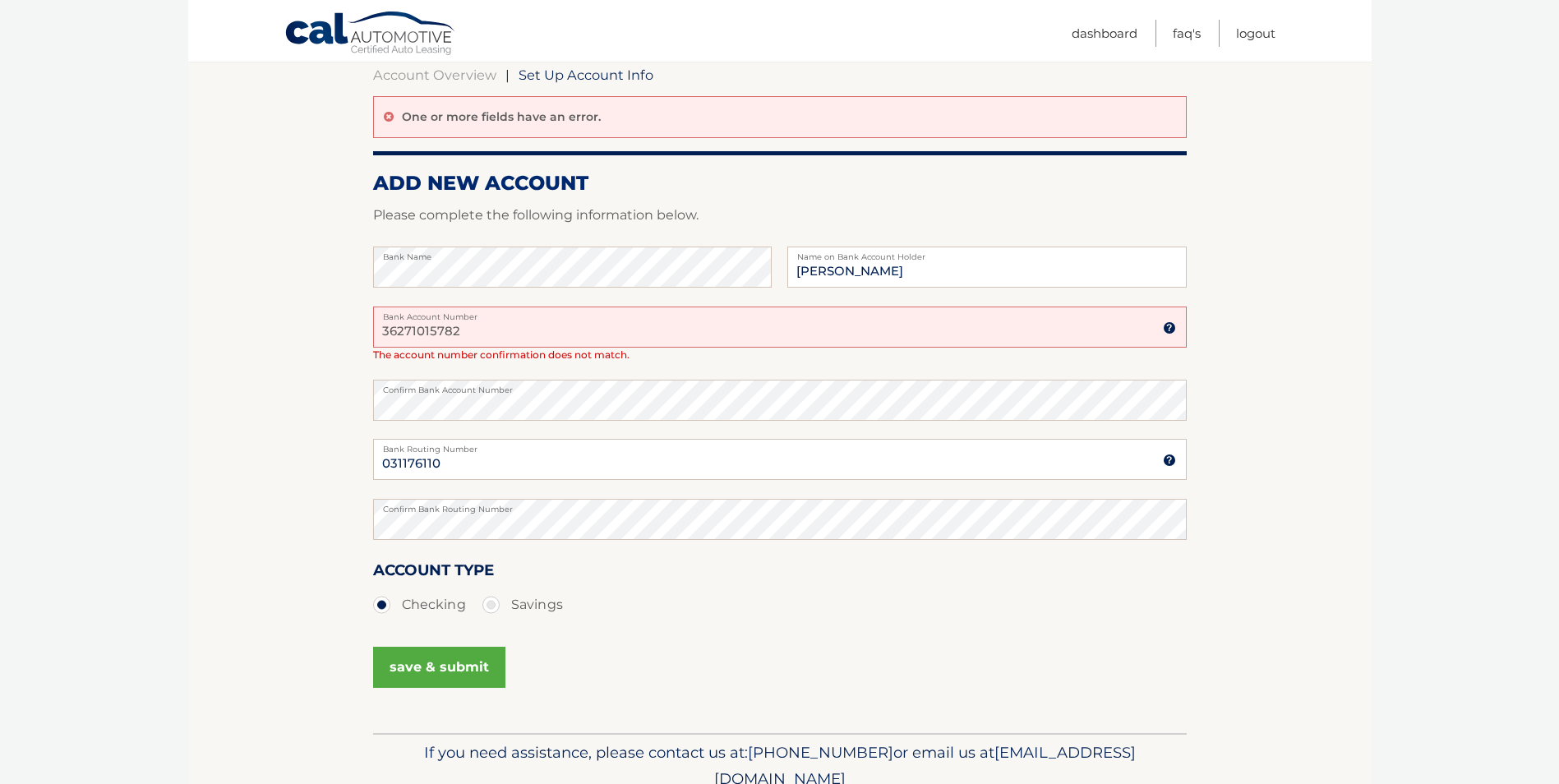
click at [474, 678] on button "save & submit" at bounding box center [439, 668] width 132 height 41
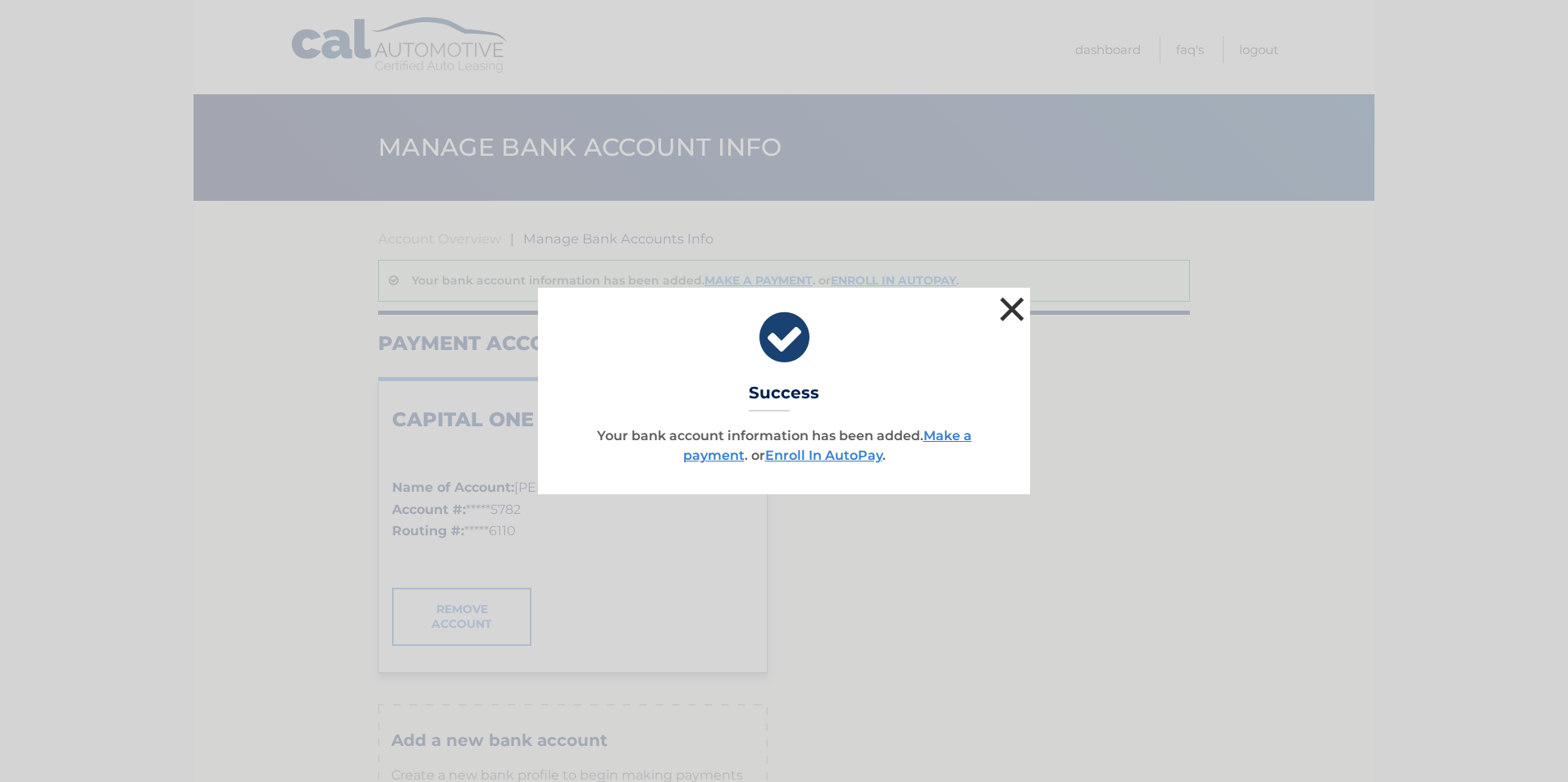
click at [1008, 310] on button "×" at bounding box center [1012, 309] width 33 height 33
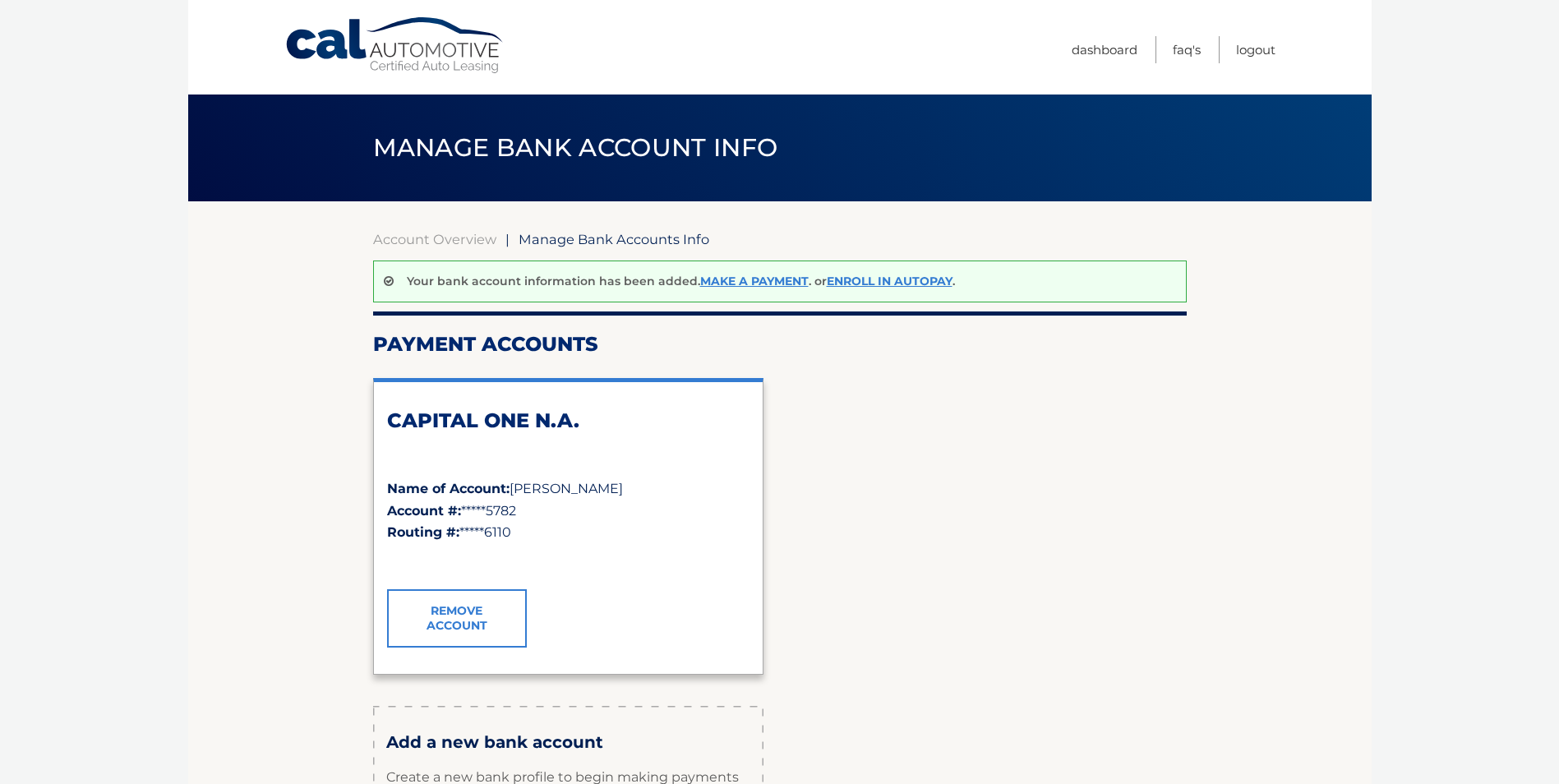
click at [406, 239] on link "Account Overview" at bounding box center [434, 239] width 123 height 17
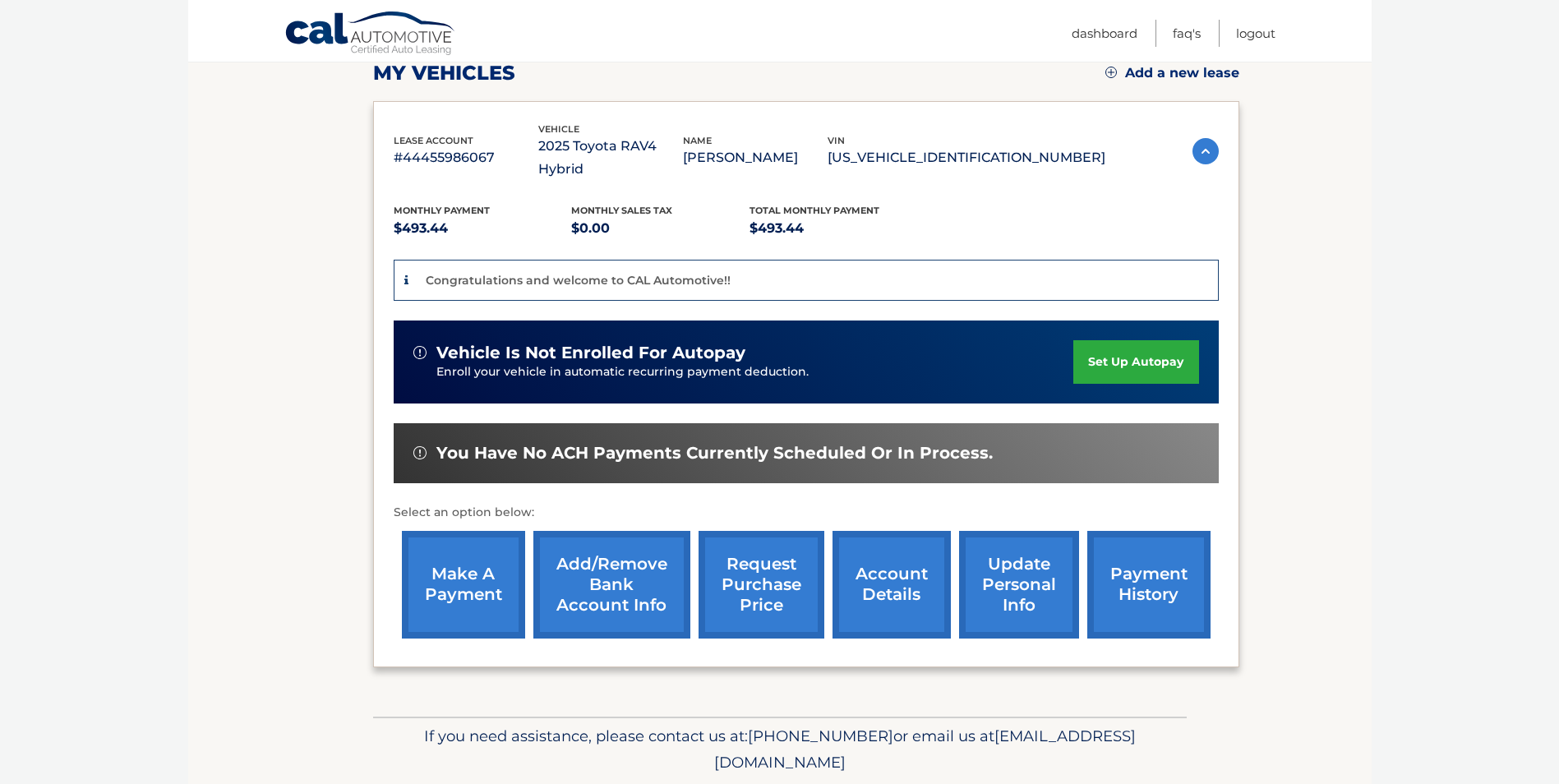
scroll to position [247, 0]
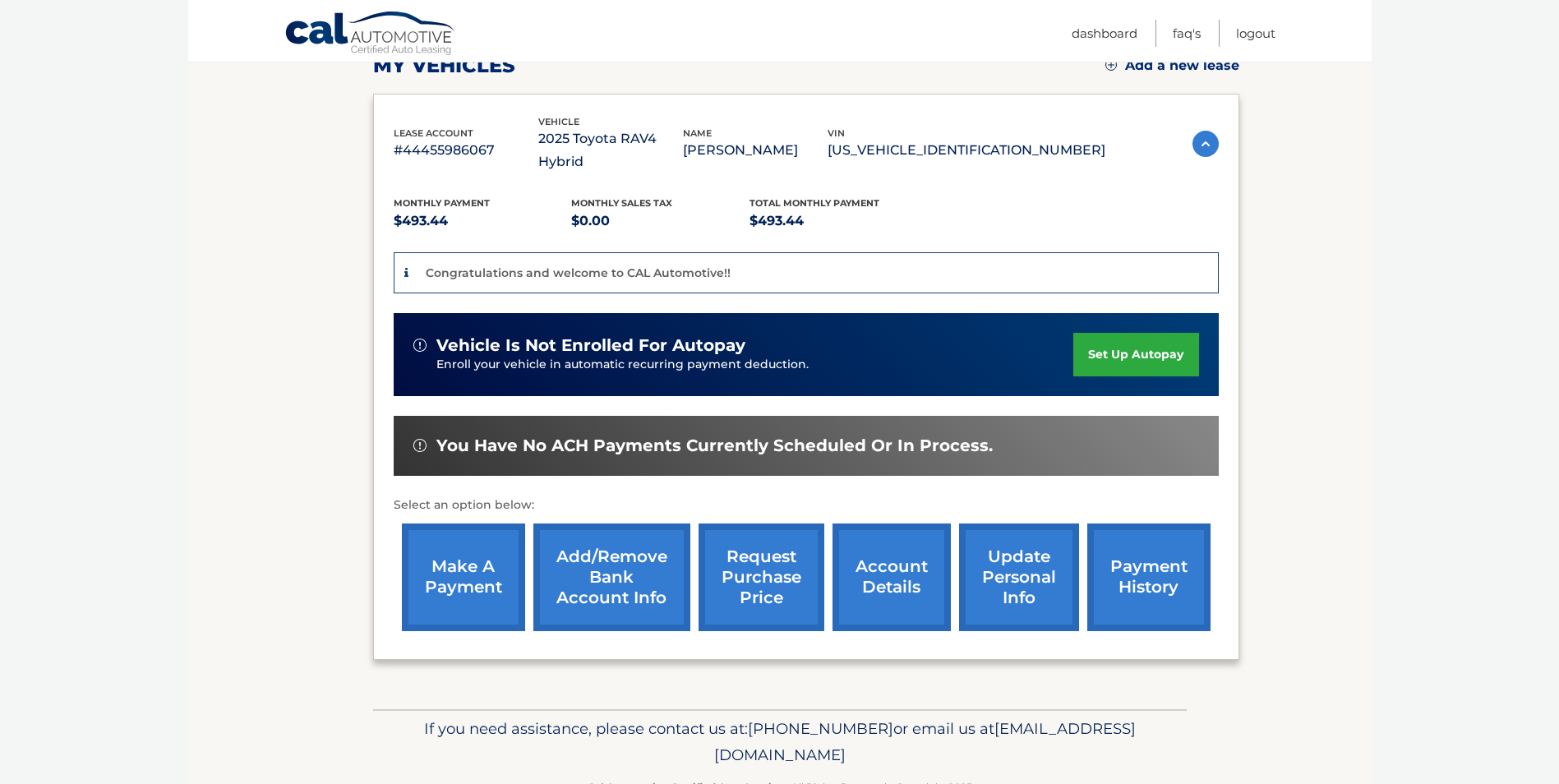
click at [442, 559] on link "make a payment" at bounding box center [463, 577] width 123 height 107
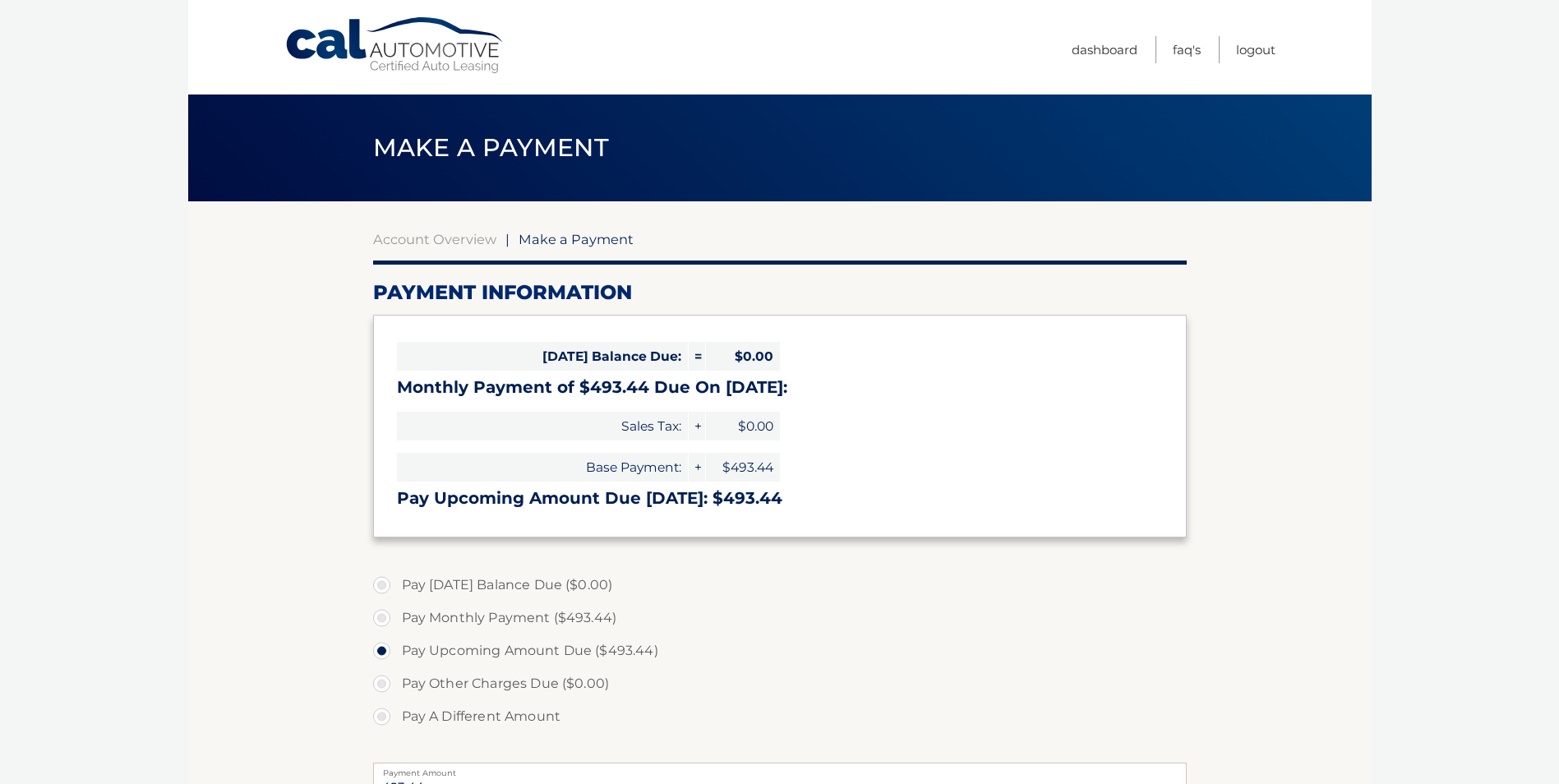
select select "MTYwNTJlYjAtYjVjMC00ZDA5LWJhYTEtMThjMTgzZjdiZDc0"
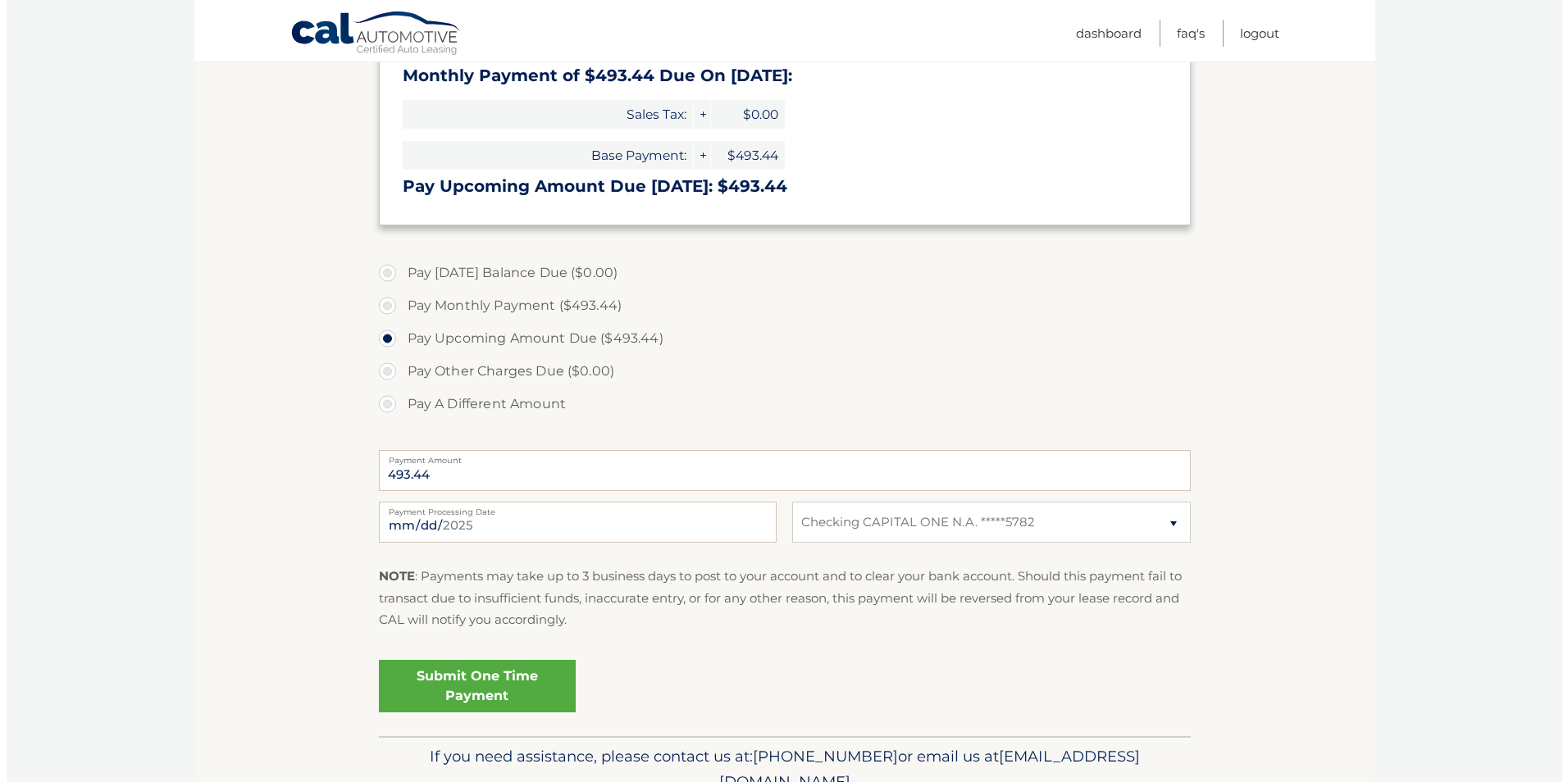
scroll to position [328, 0]
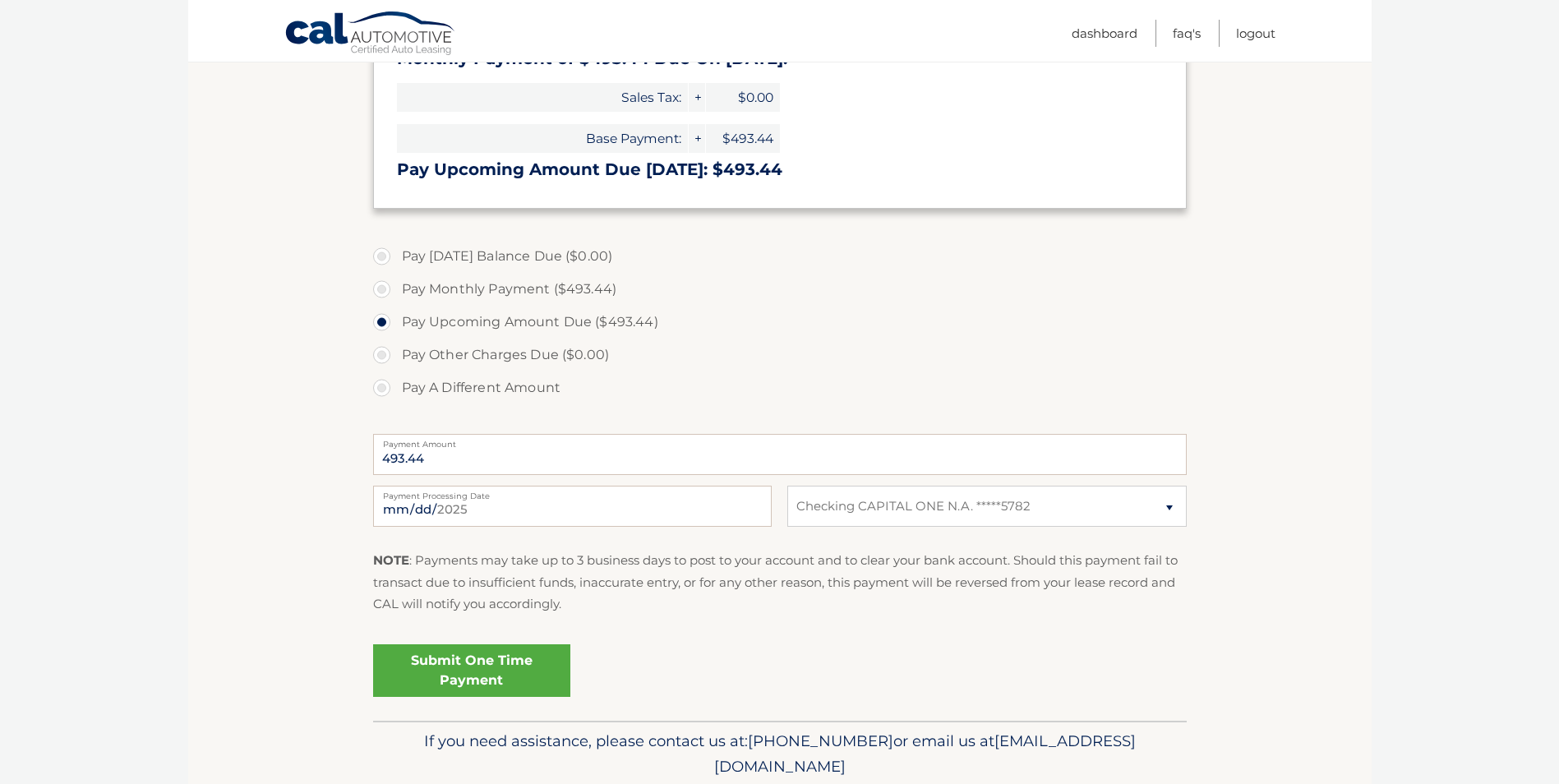
click at [522, 668] on link "Submit One Time Payment" at bounding box center [471, 671] width 197 height 53
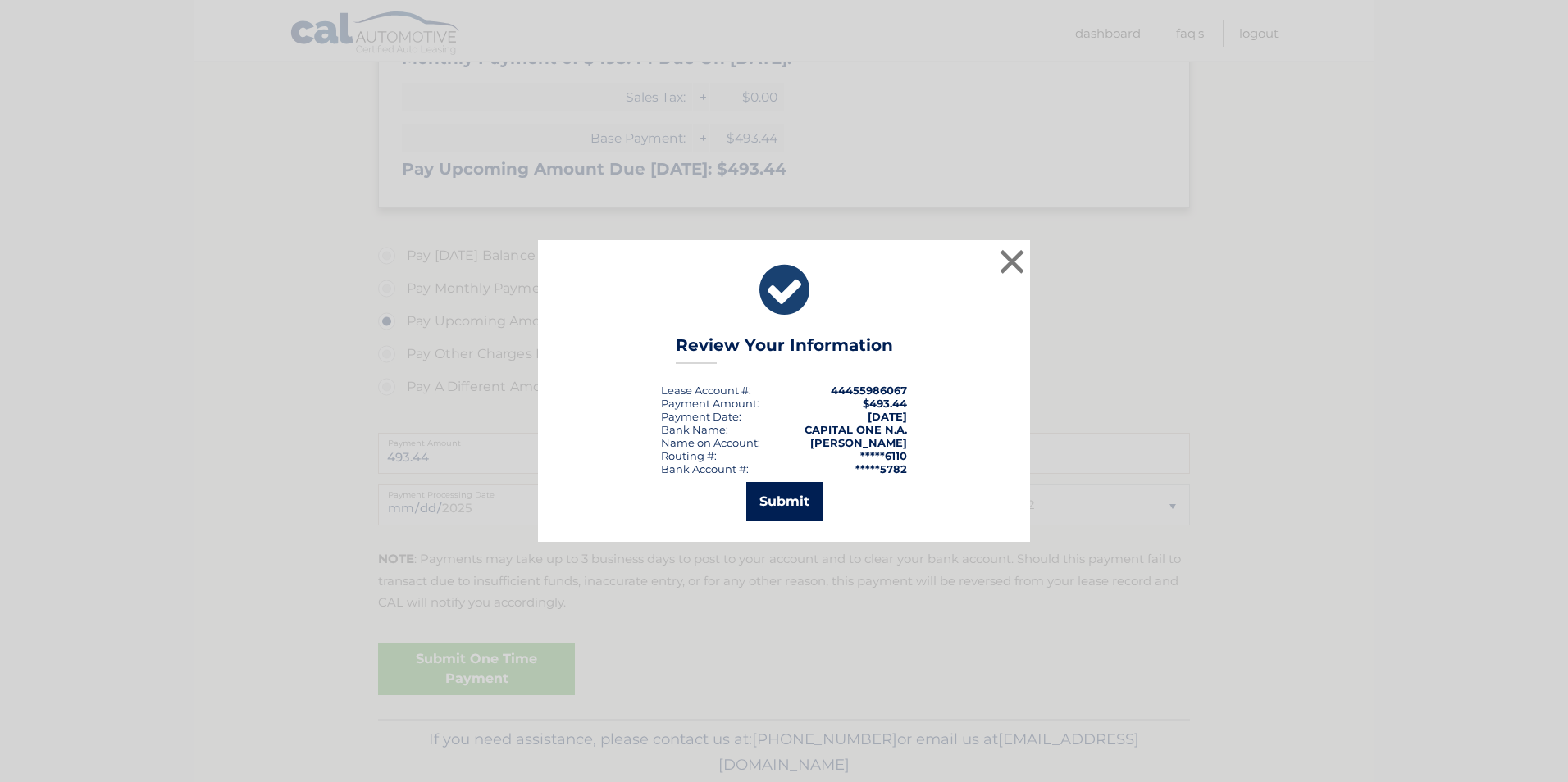
click at [785, 505] on button "Submit" at bounding box center [784, 501] width 77 height 40
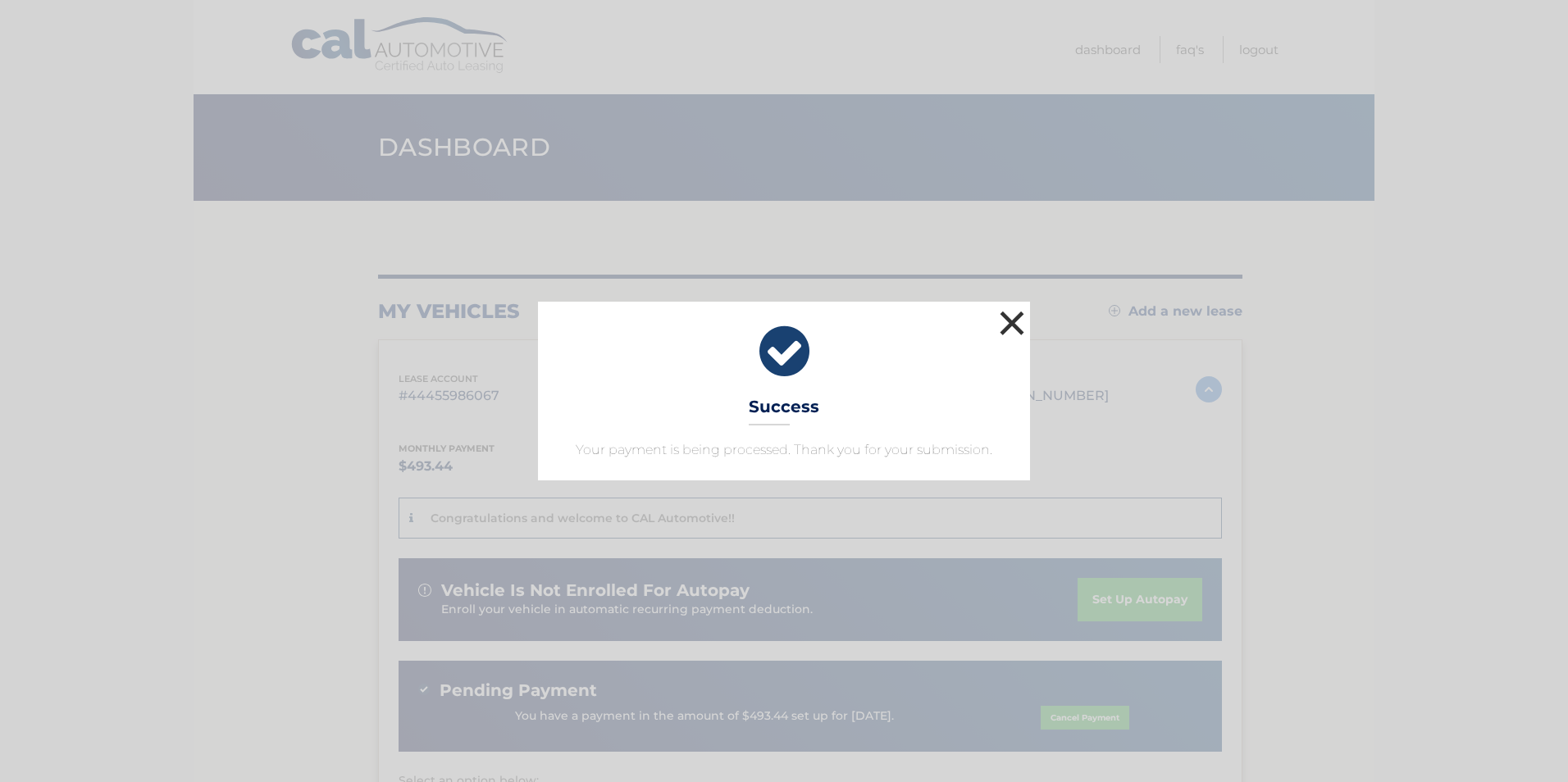
click at [1015, 332] on button "×" at bounding box center [1012, 323] width 33 height 33
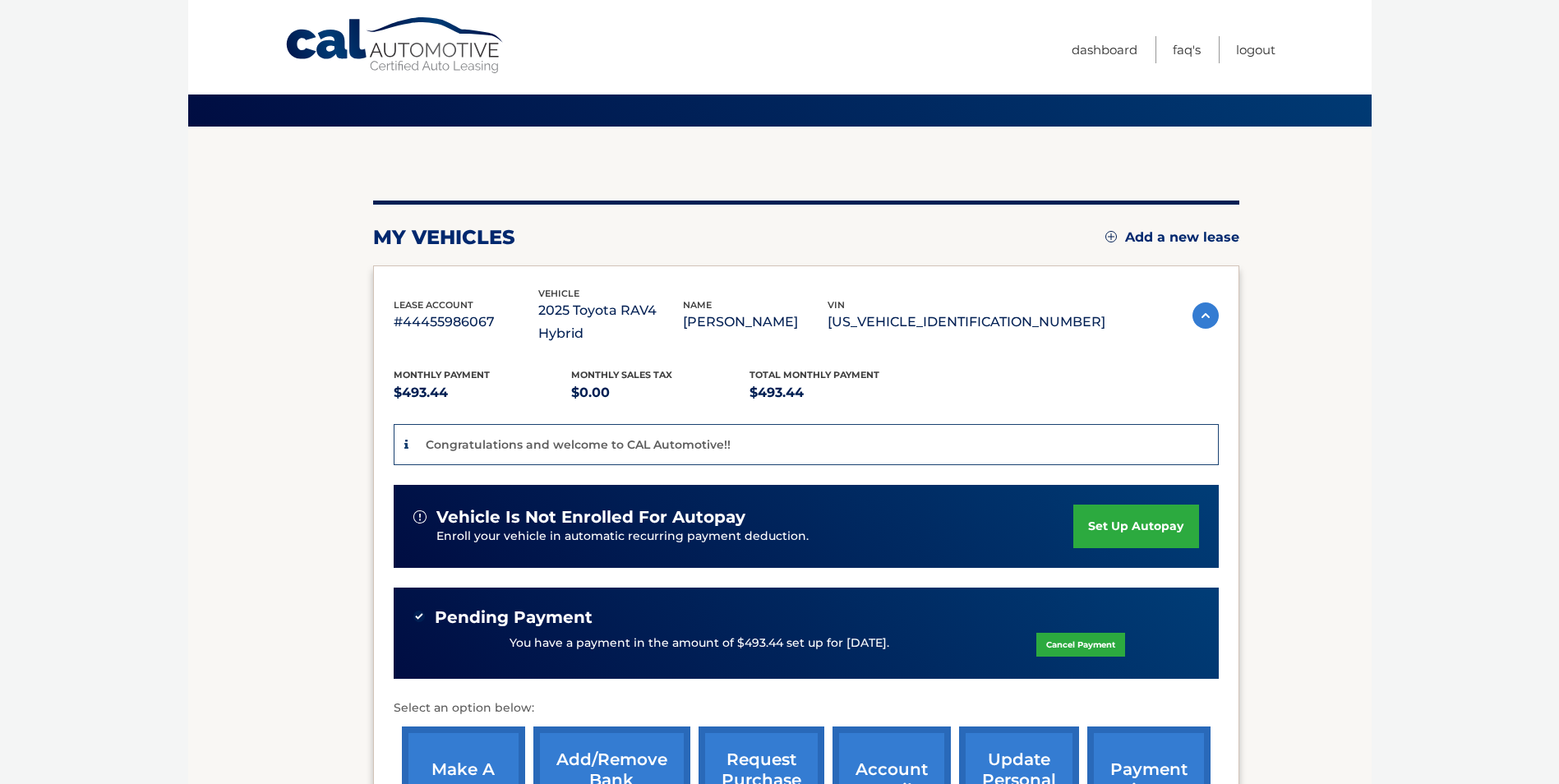
scroll to position [59, 0]
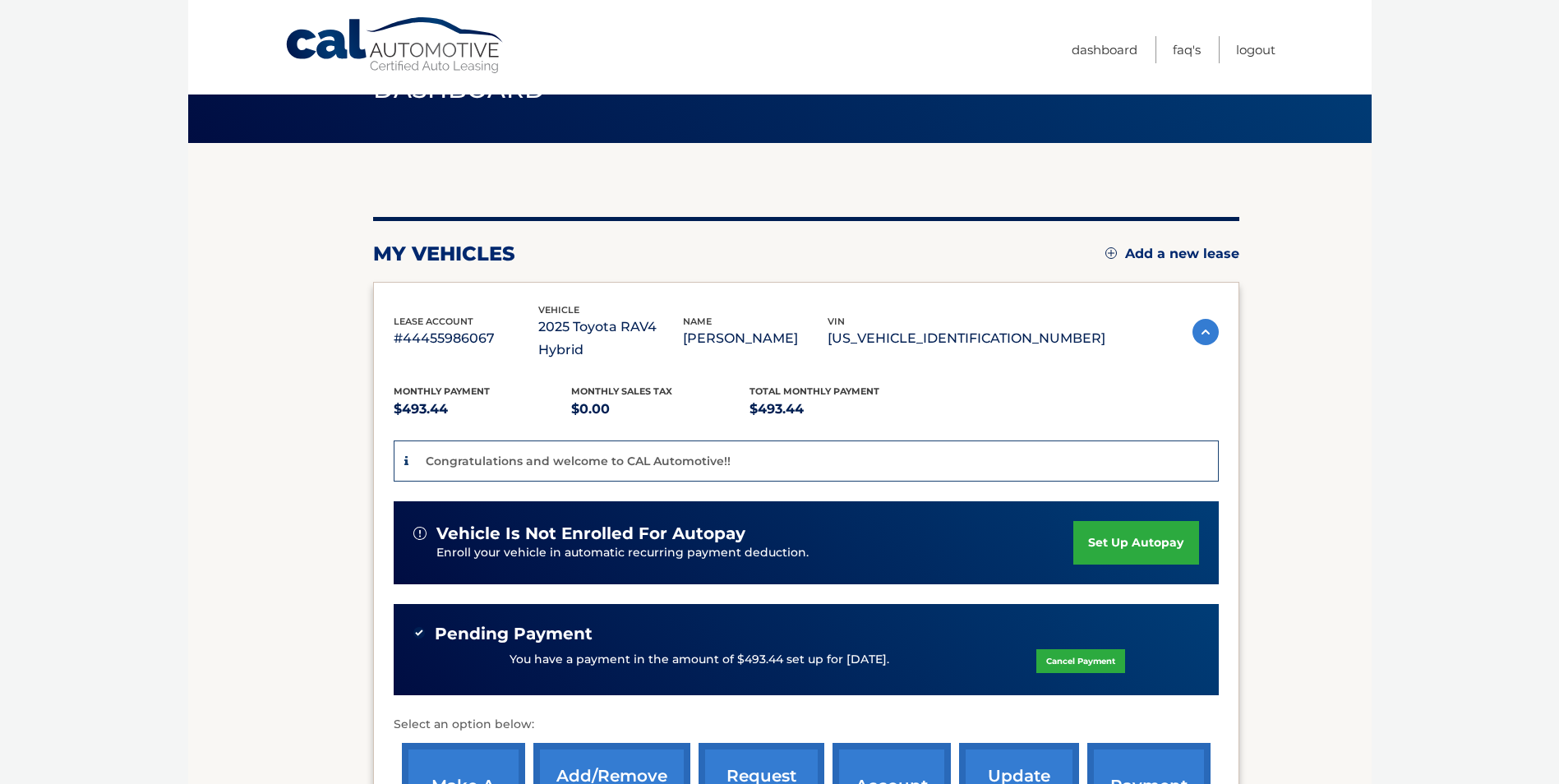
click at [510, 624] on span "Pending Payment" at bounding box center [513, 634] width 158 height 21
click at [880, 651] on p "You have a payment in the amount of $493.44 set up for [DATE]." at bounding box center [699, 660] width 380 height 18
click at [1193, 319] on img at bounding box center [1206, 332] width 26 height 26
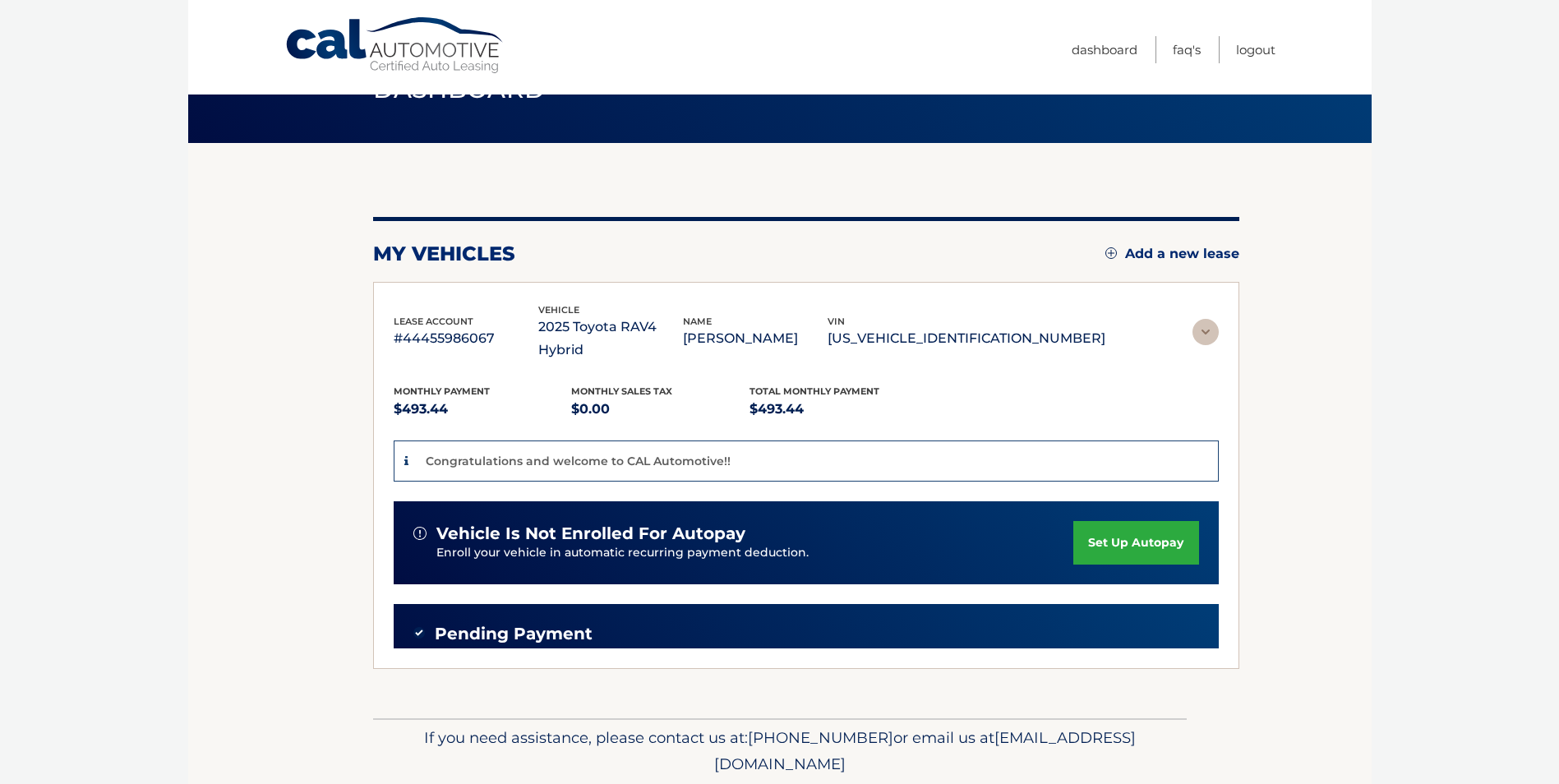
scroll to position [0, 0]
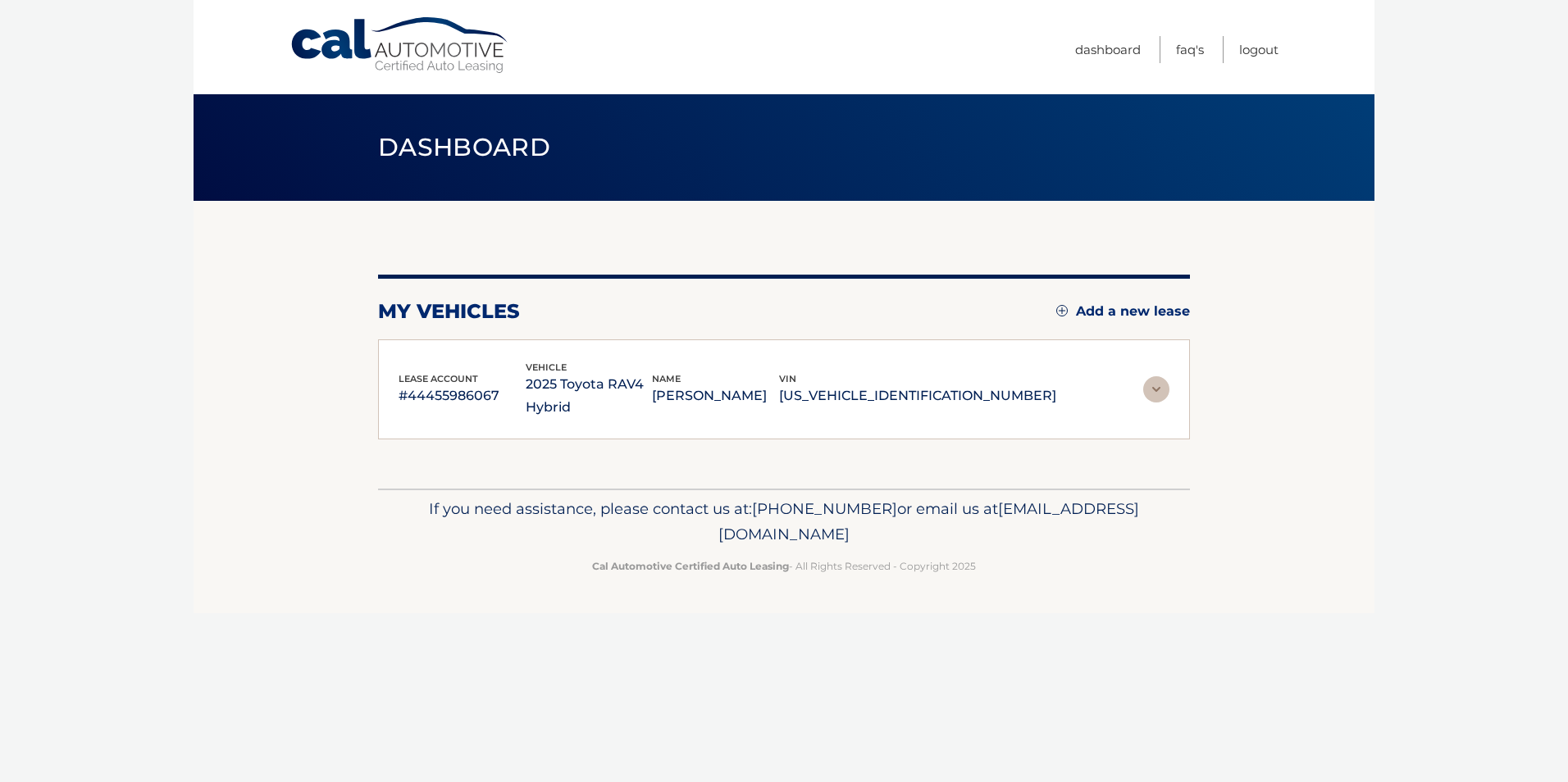
click at [1158, 391] on img at bounding box center [1156, 389] width 26 height 26
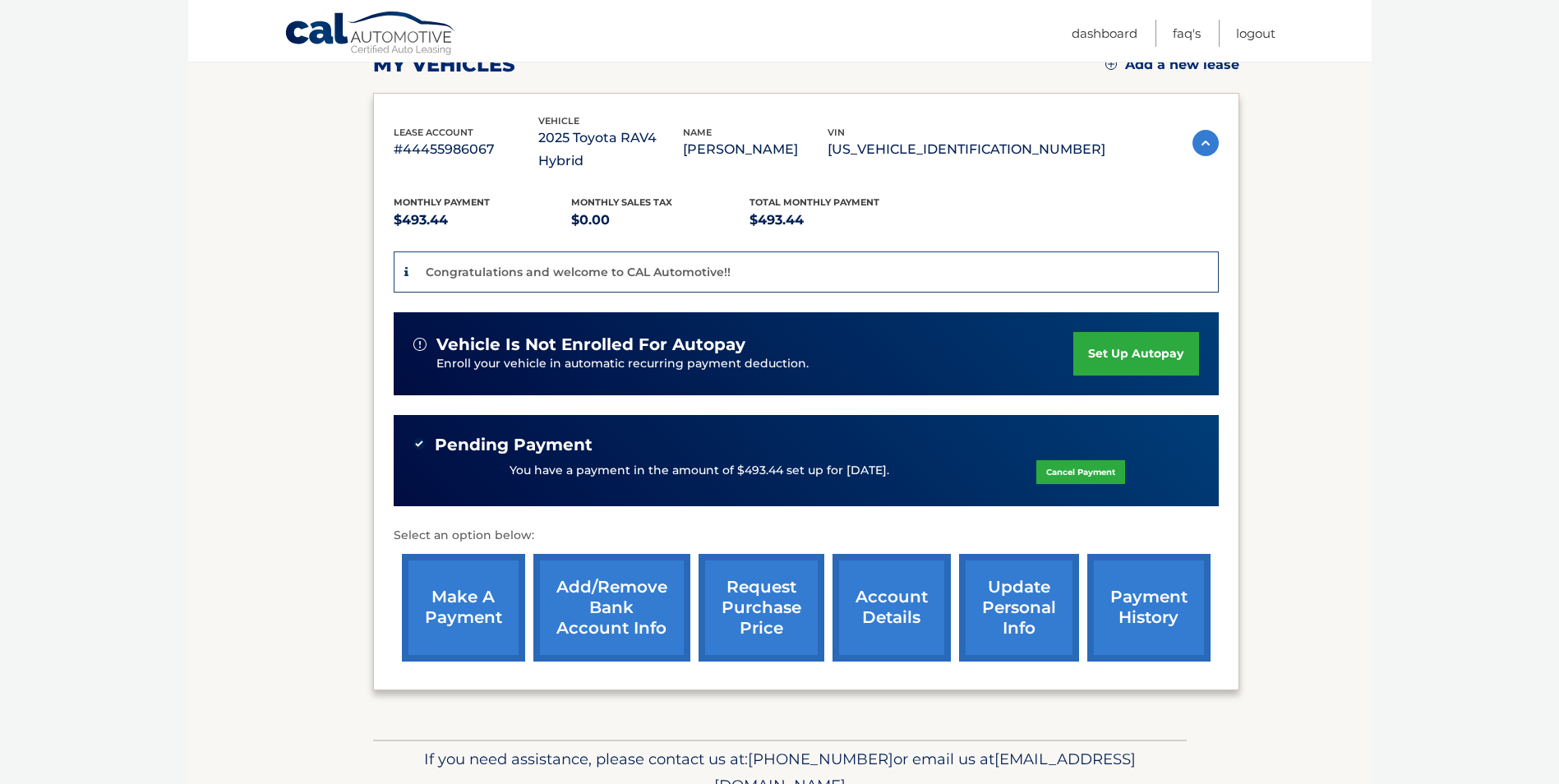
scroll to position [305, 0]
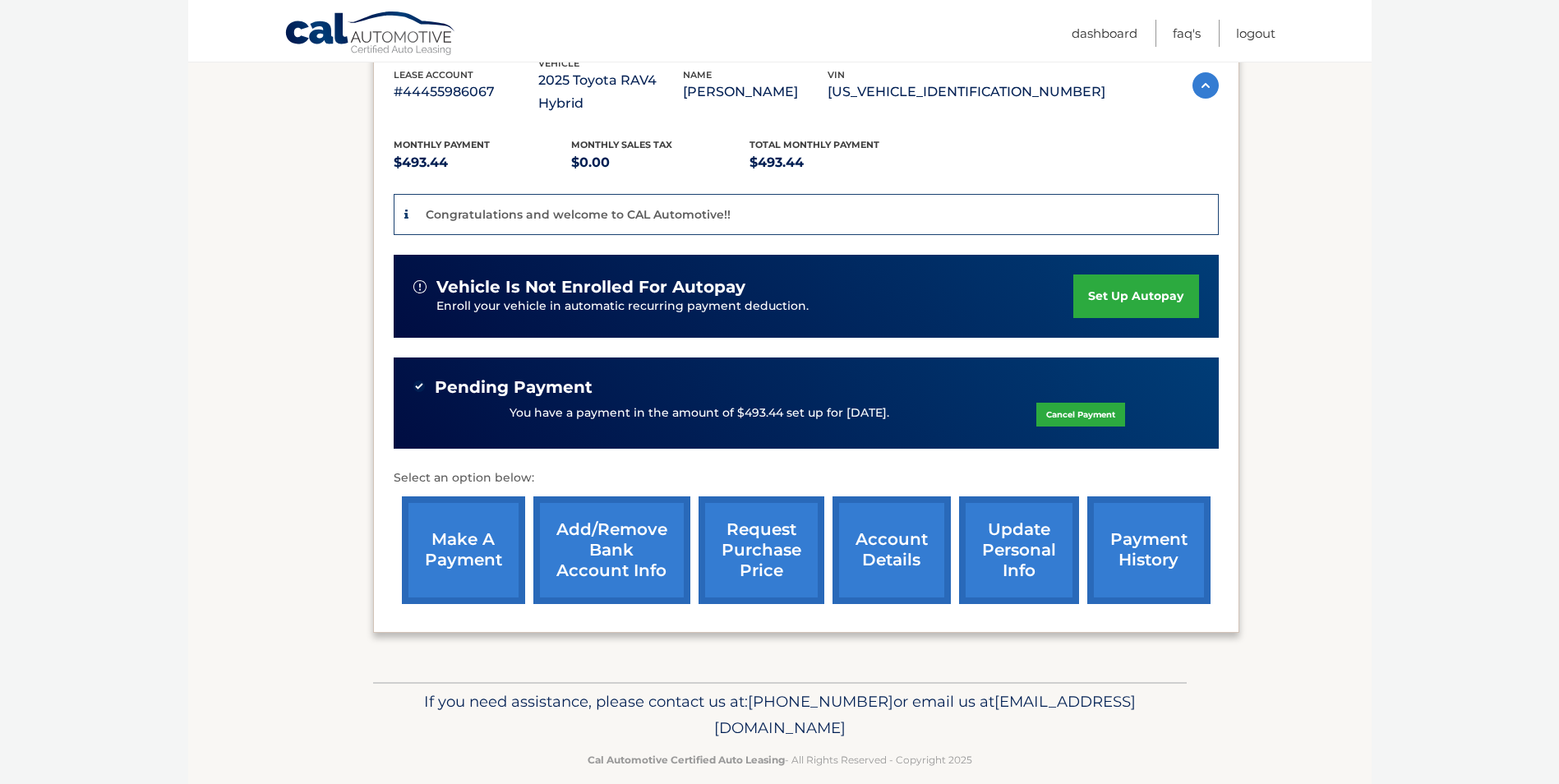
click at [878, 536] on link "account details" at bounding box center [891, 550] width 118 height 107
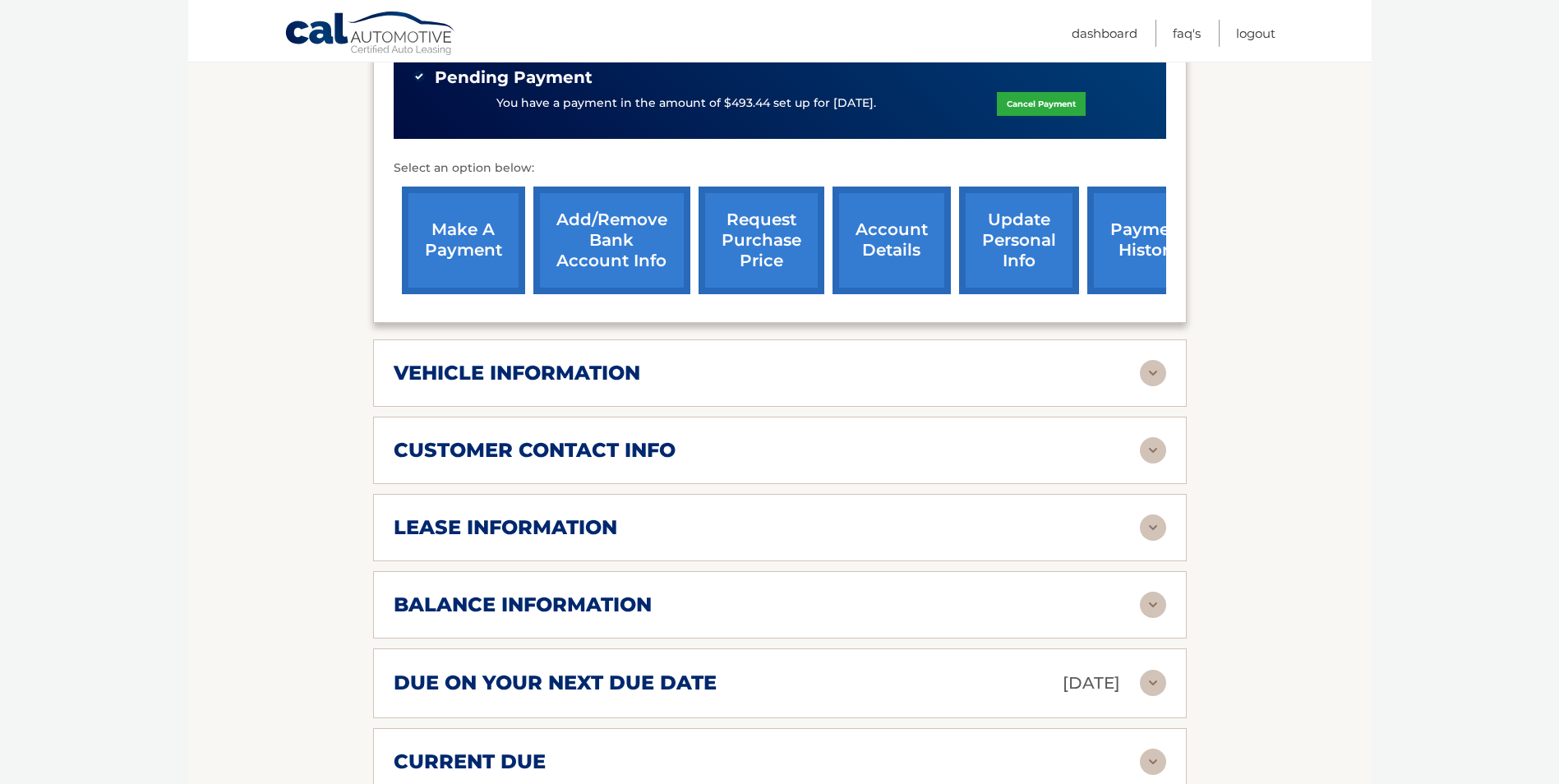
scroll to position [658, 0]
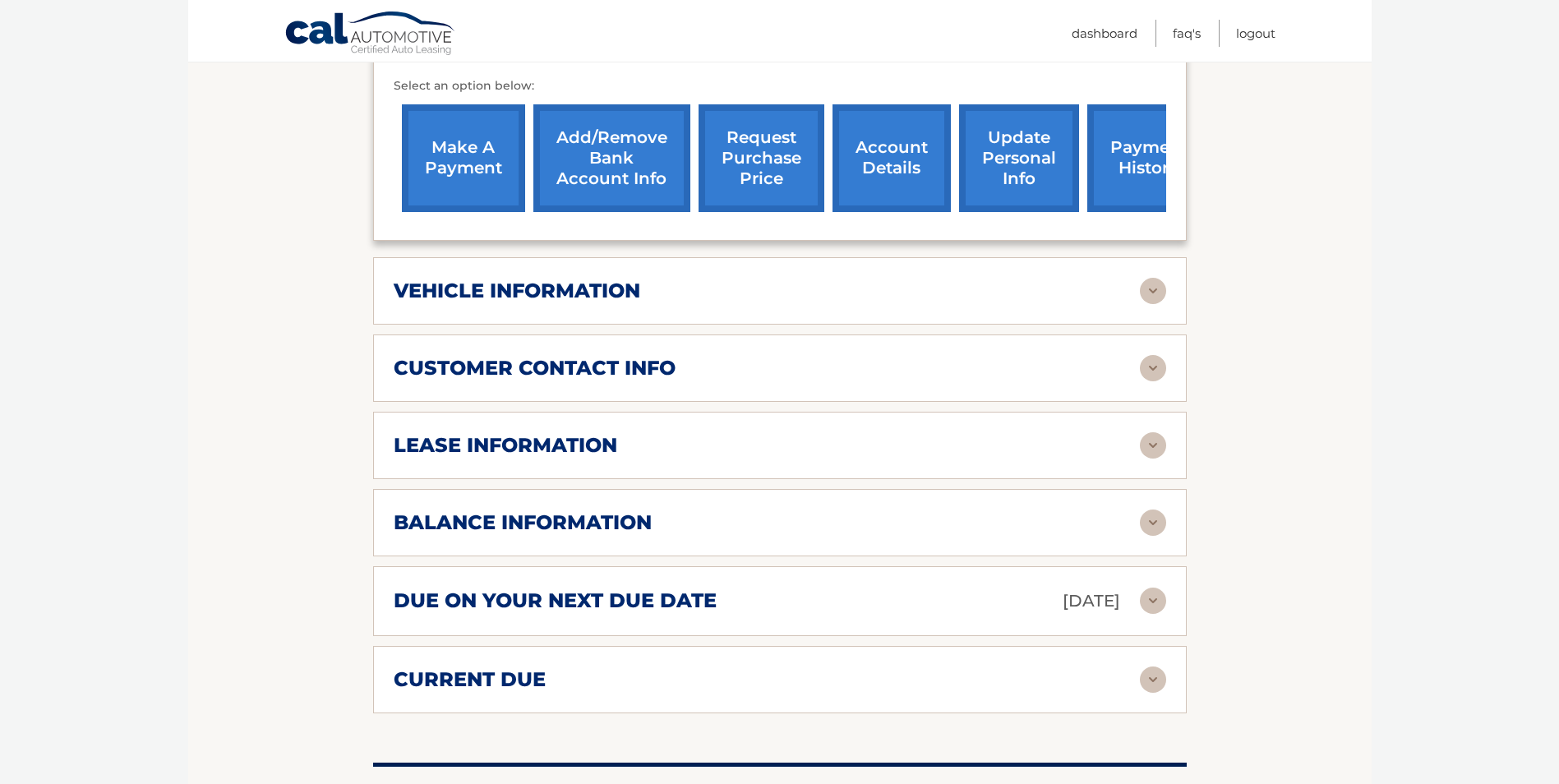
click at [774, 449] on div "lease information" at bounding box center [767, 446] width 746 height 25
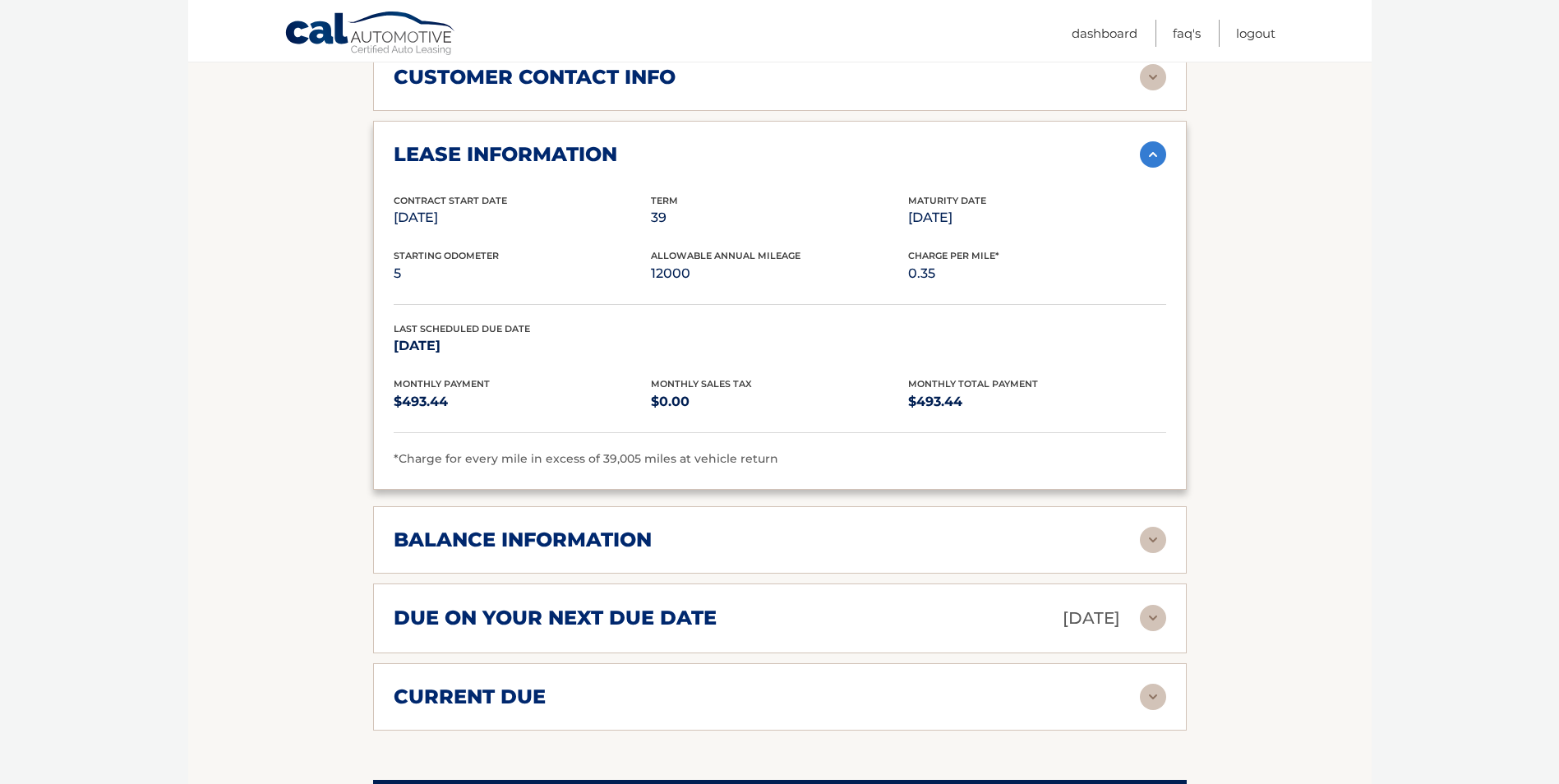
scroll to position [986, 0]
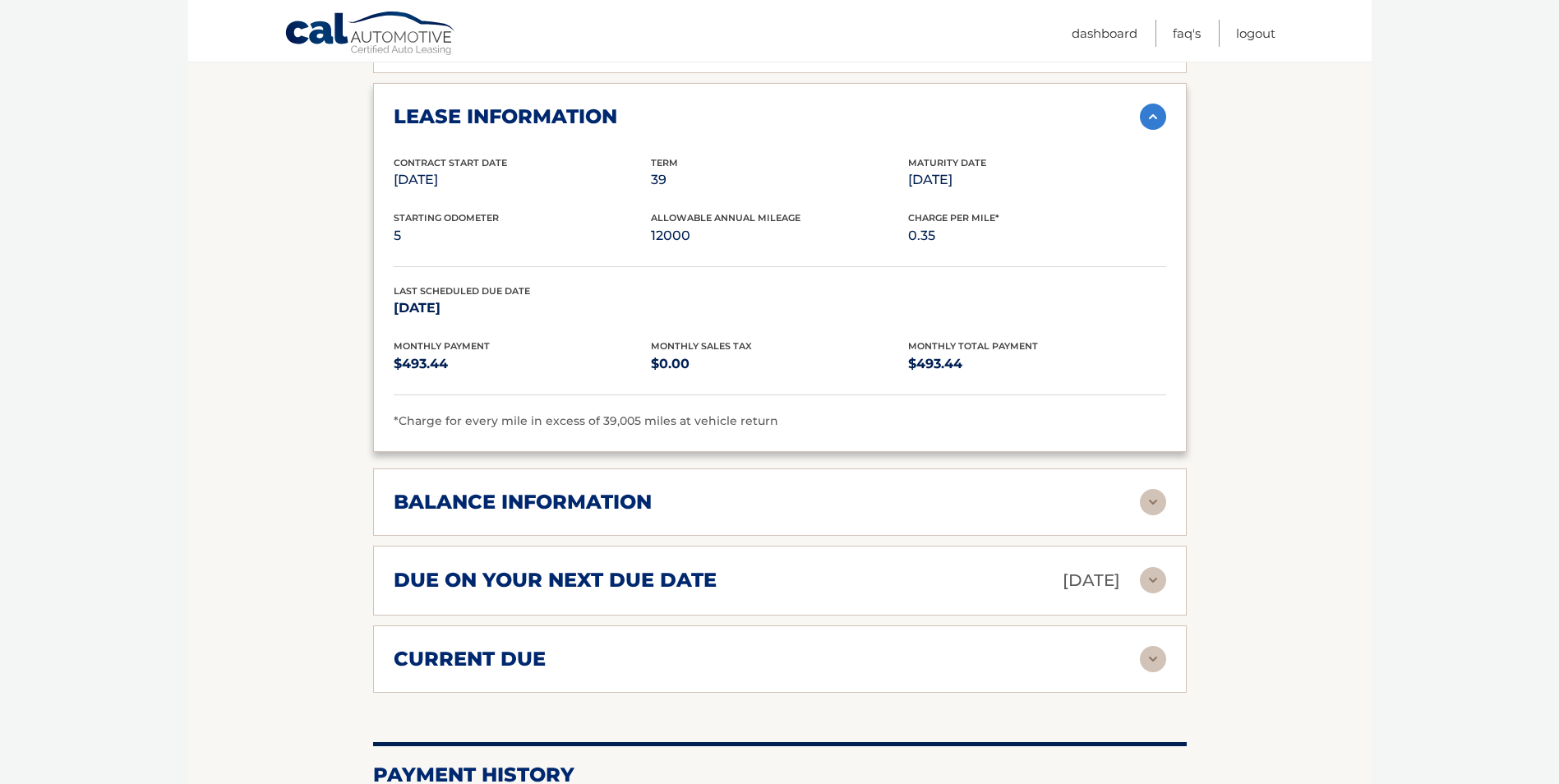
click at [820, 503] on div "balance information" at bounding box center [767, 502] width 746 height 25
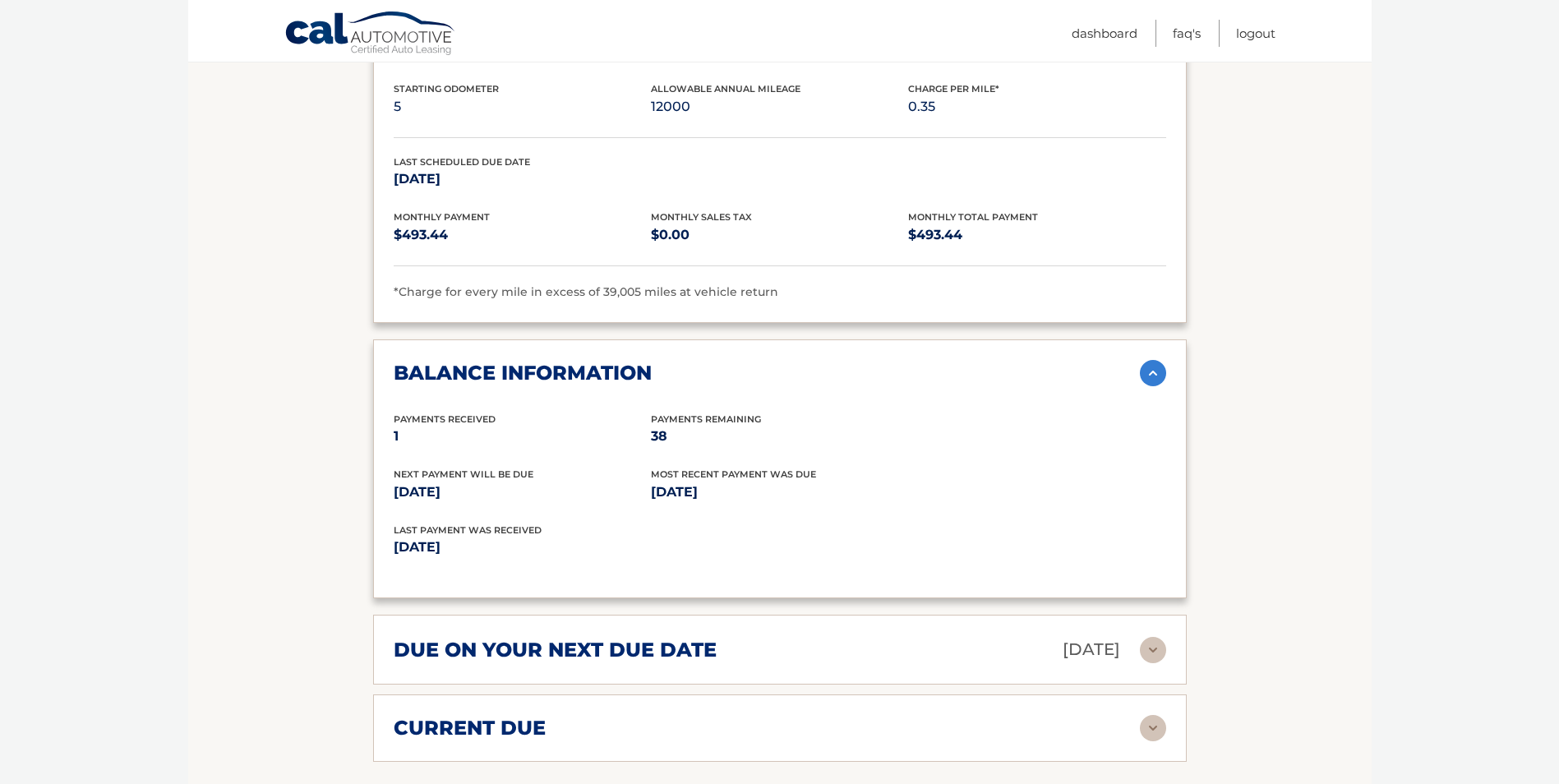
scroll to position [1150, 0]
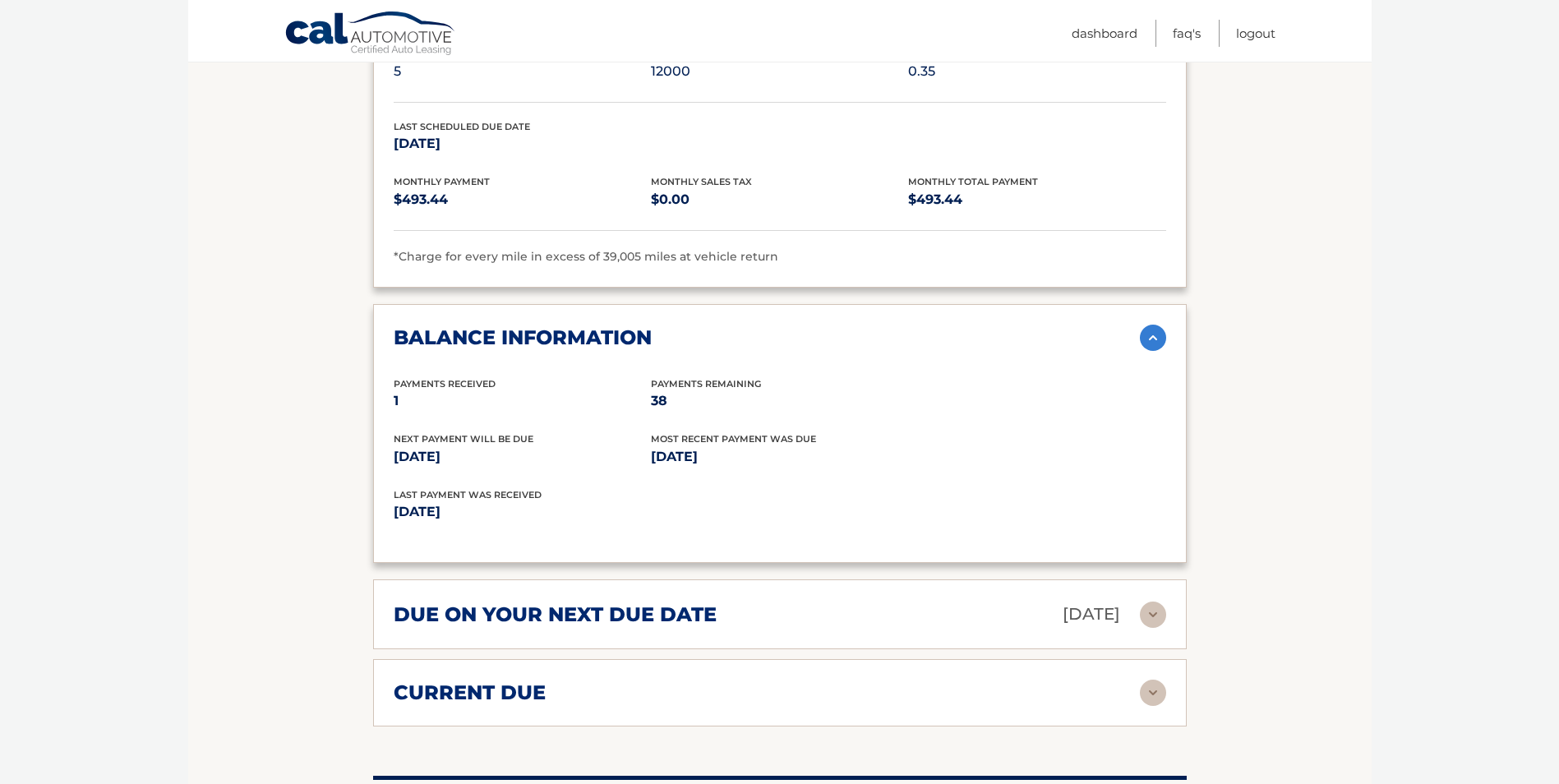
click at [967, 716] on div "current due Late Charges $0.00 Miscelleneous Charges* $0.00 Sales Tax $0.00 pay…" at bounding box center [780, 693] width 814 height 68
click at [1036, 691] on div "current due" at bounding box center [767, 692] width 746 height 25
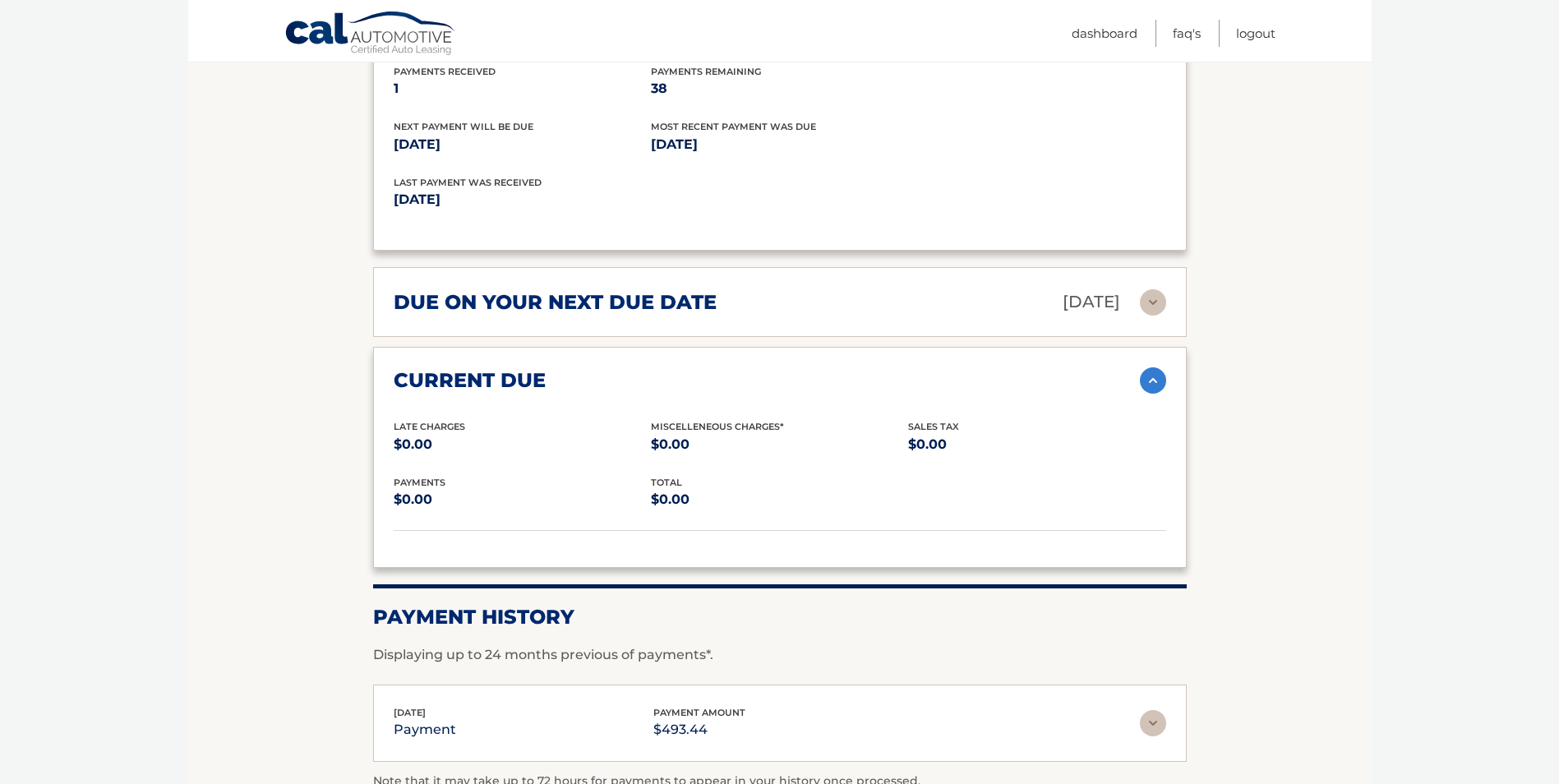
scroll to position [1479, 0]
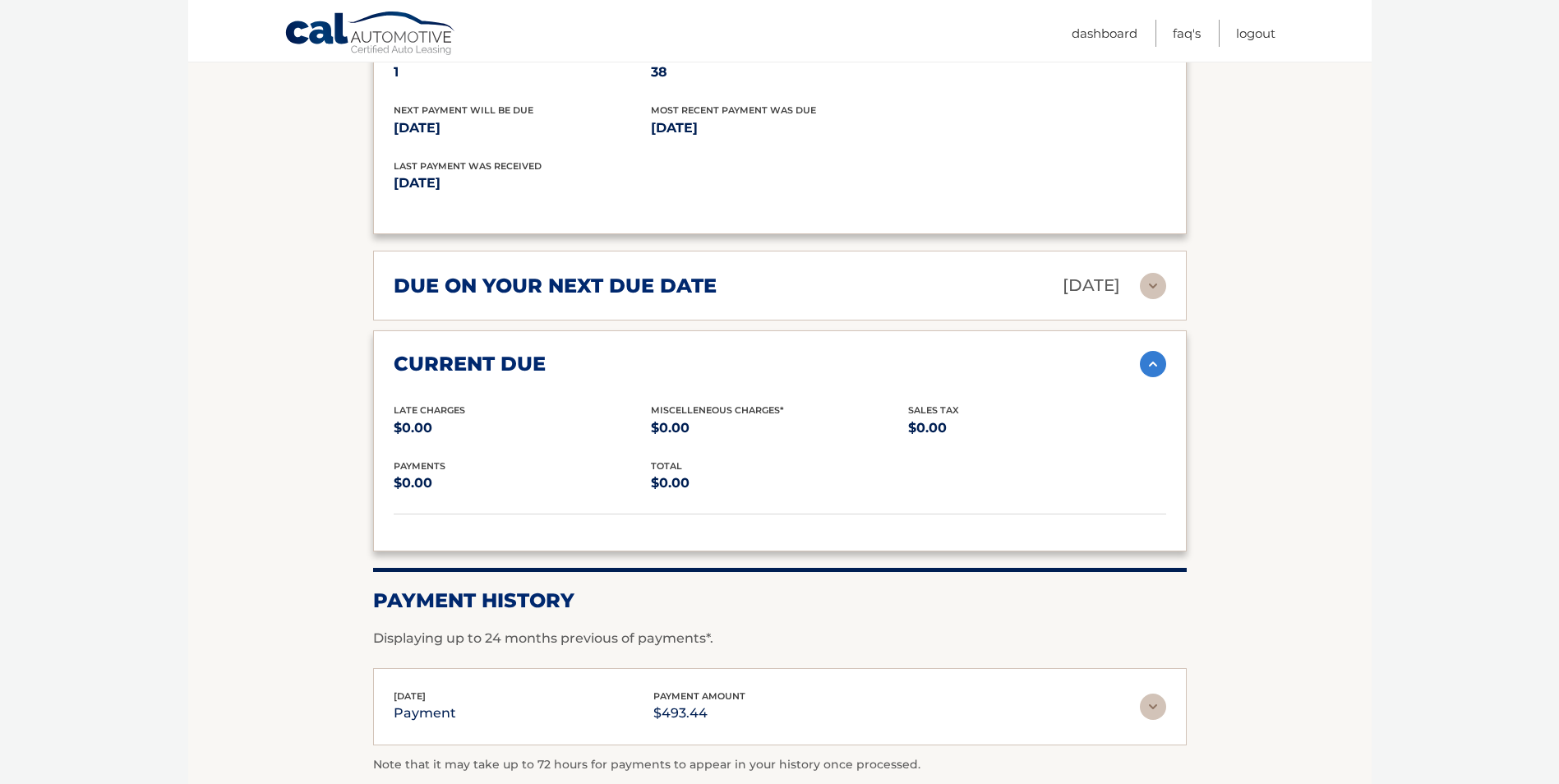
click at [1152, 705] on img at bounding box center [1153, 706] width 26 height 26
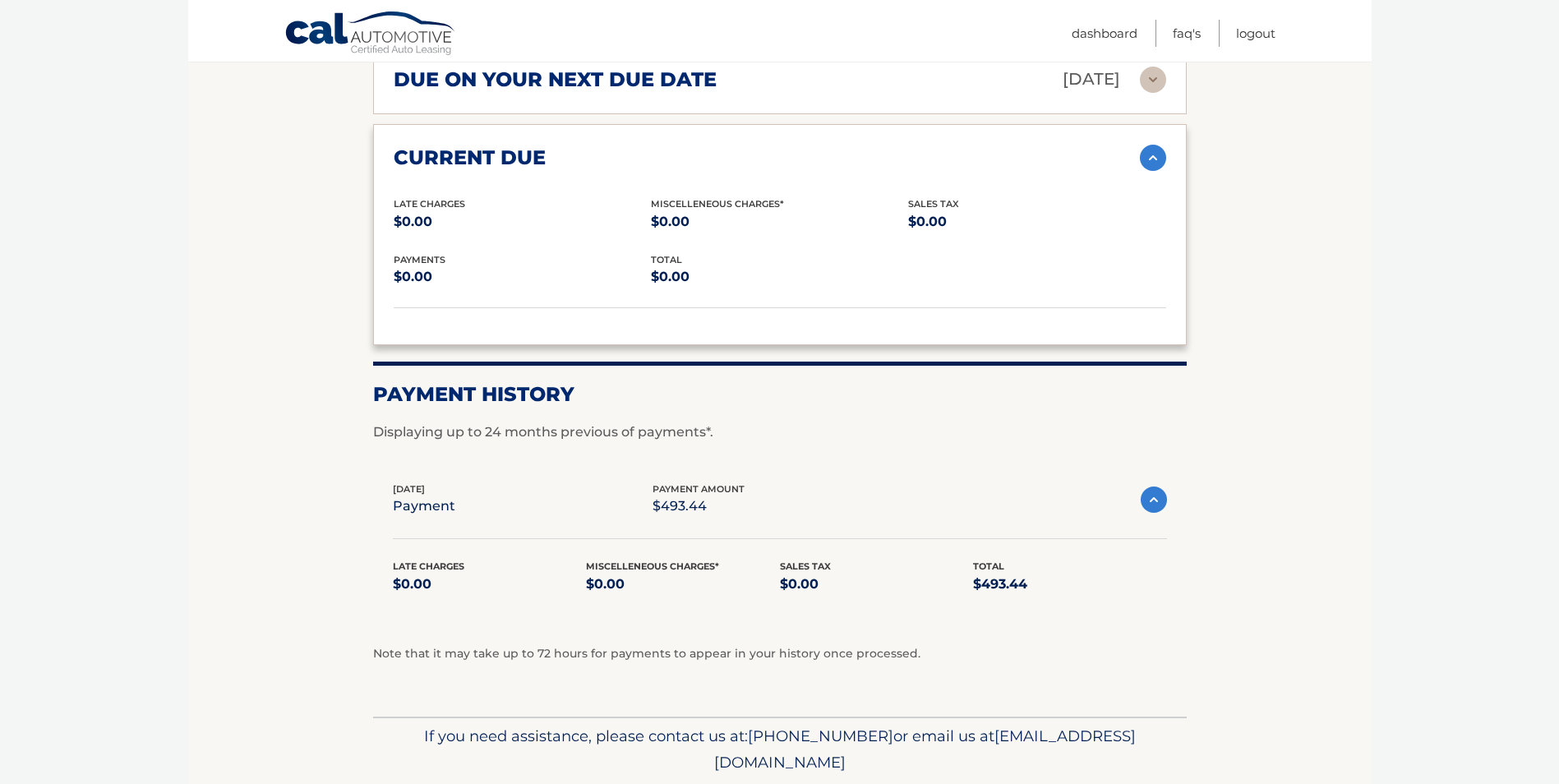
scroll to position [1726, 0]
